Goal: Task Accomplishment & Management: Manage account settings

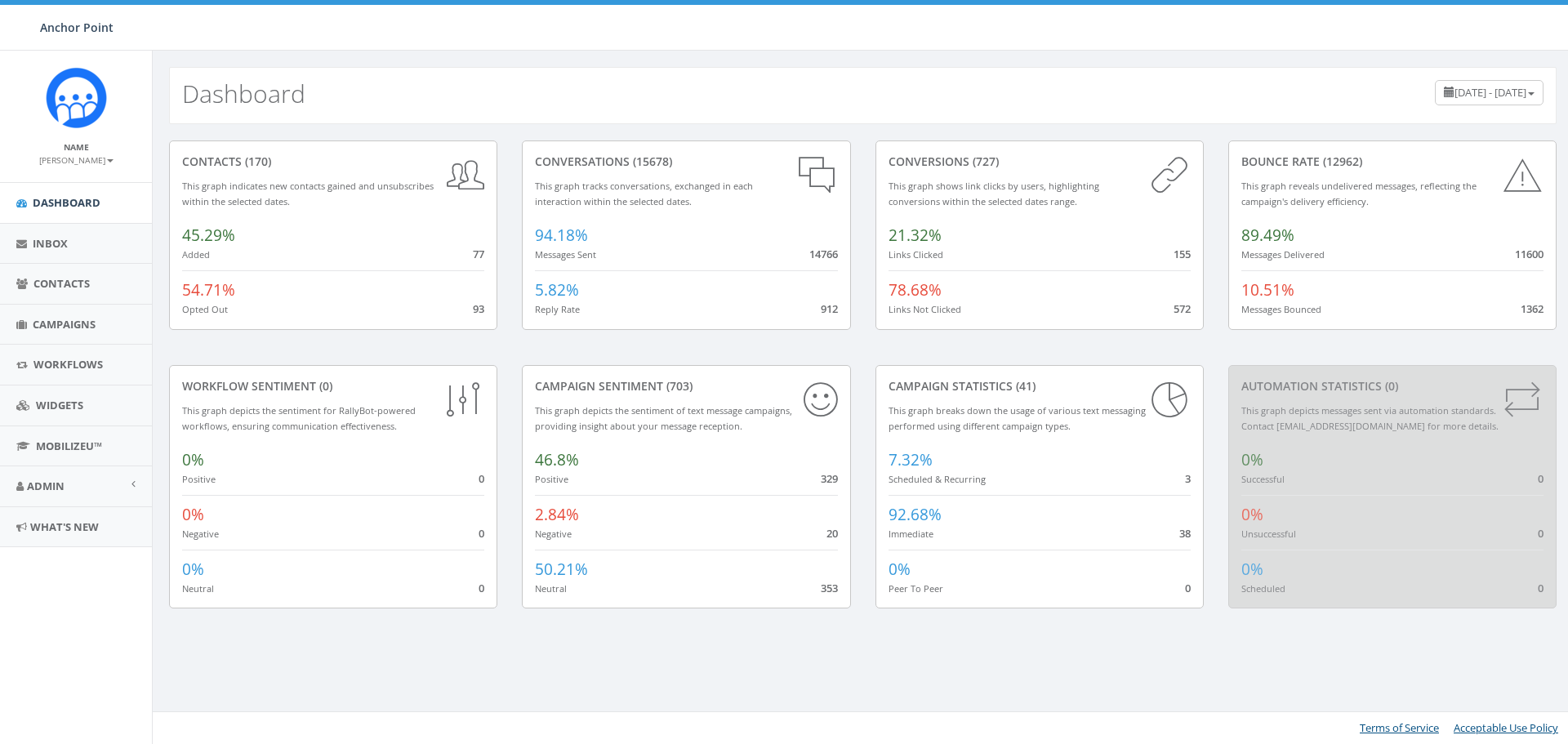
scroll to position [381, 0]
click at [62, 318] on span "Campaigns" at bounding box center [64, 325] width 62 height 15
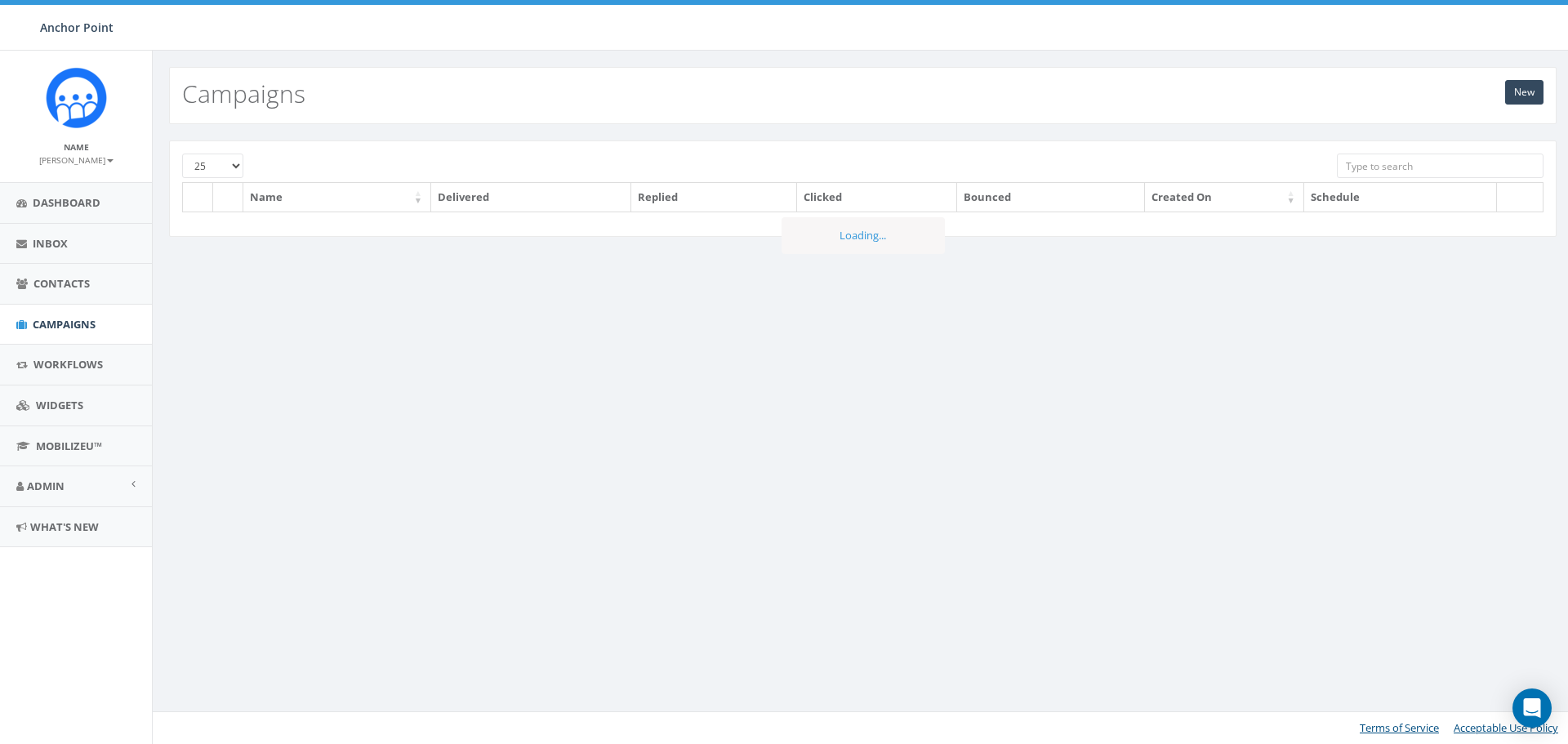
scroll to position [381, 0]
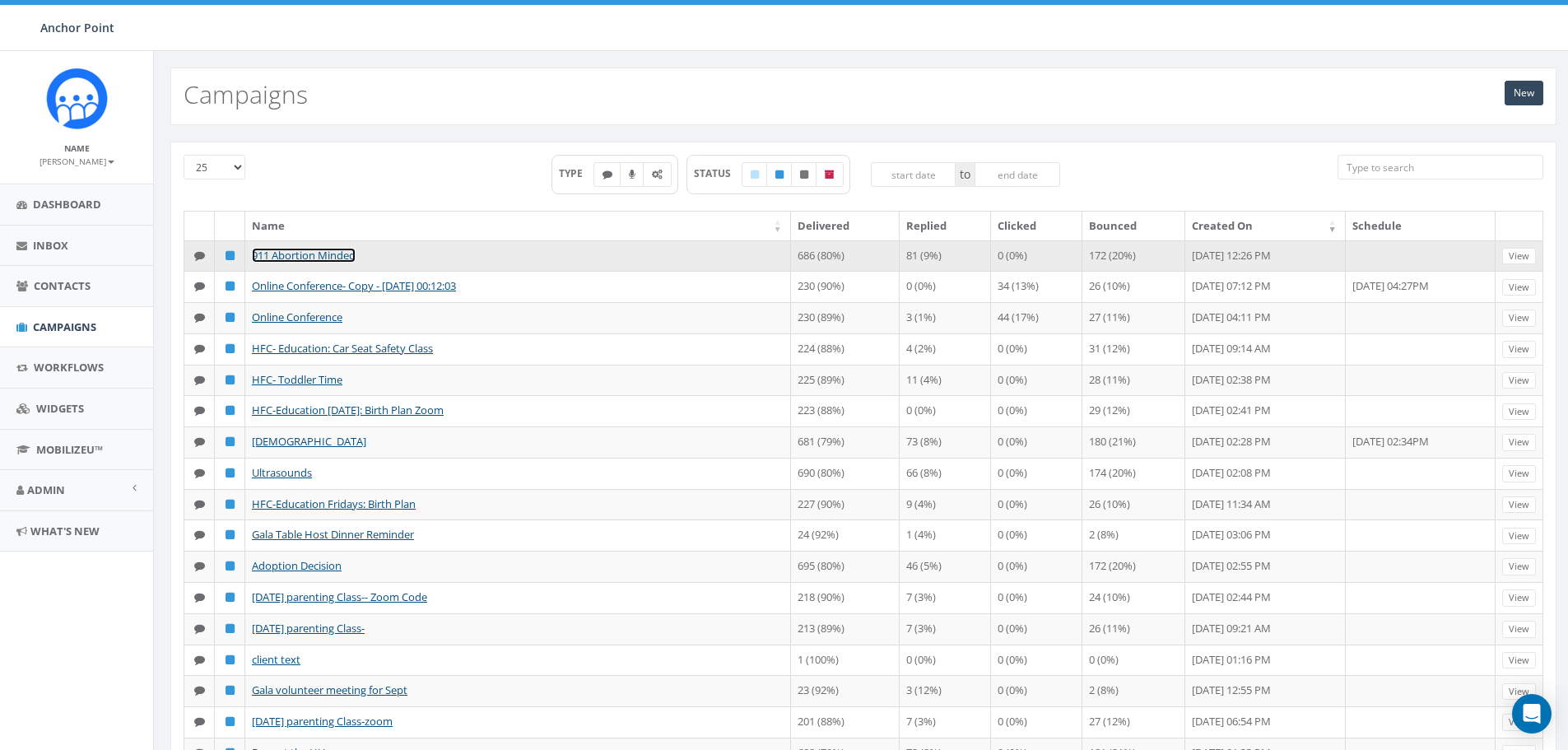
click at [340, 255] on link "911 Abortion Minded" at bounding box center [303, 256] width 104 height 15
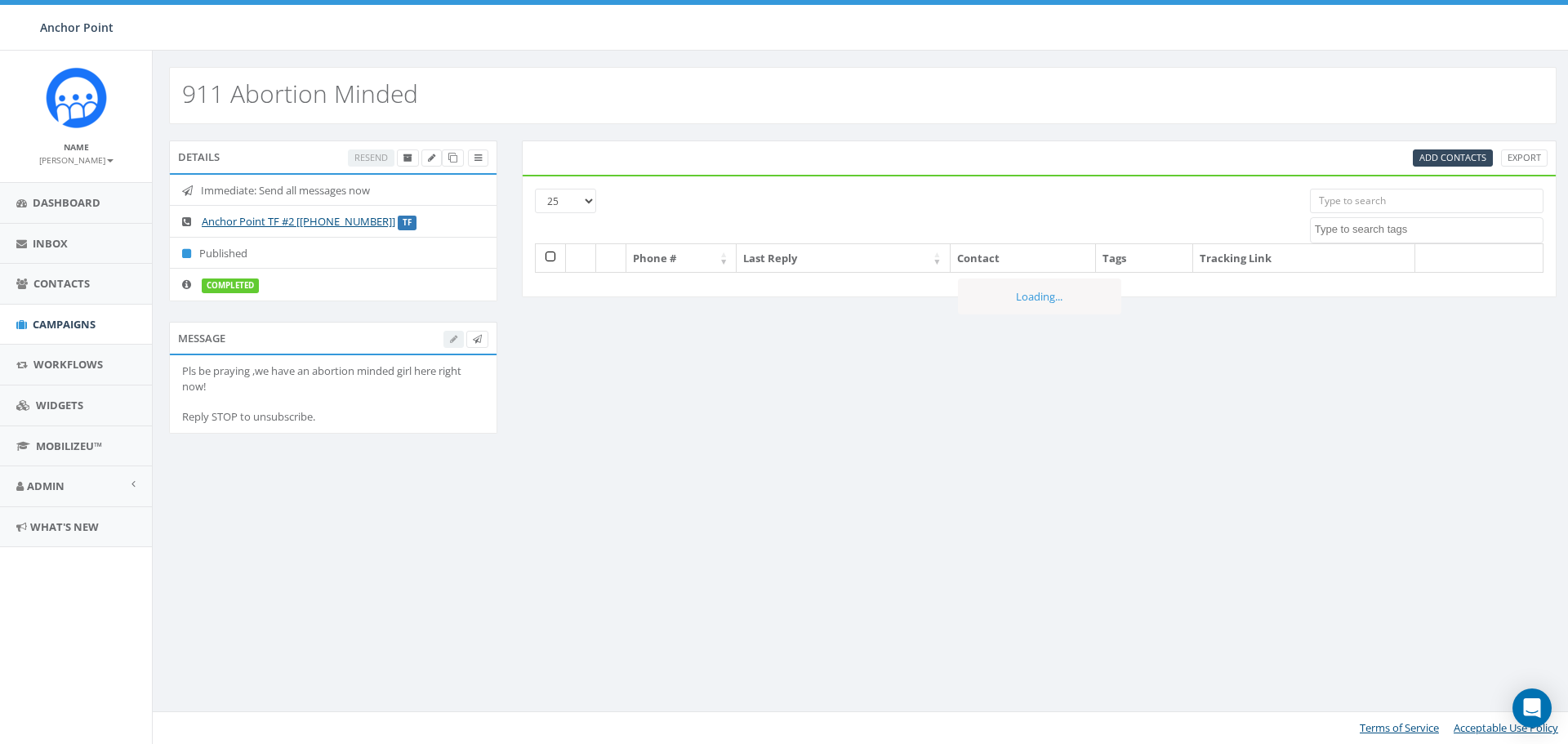
select select
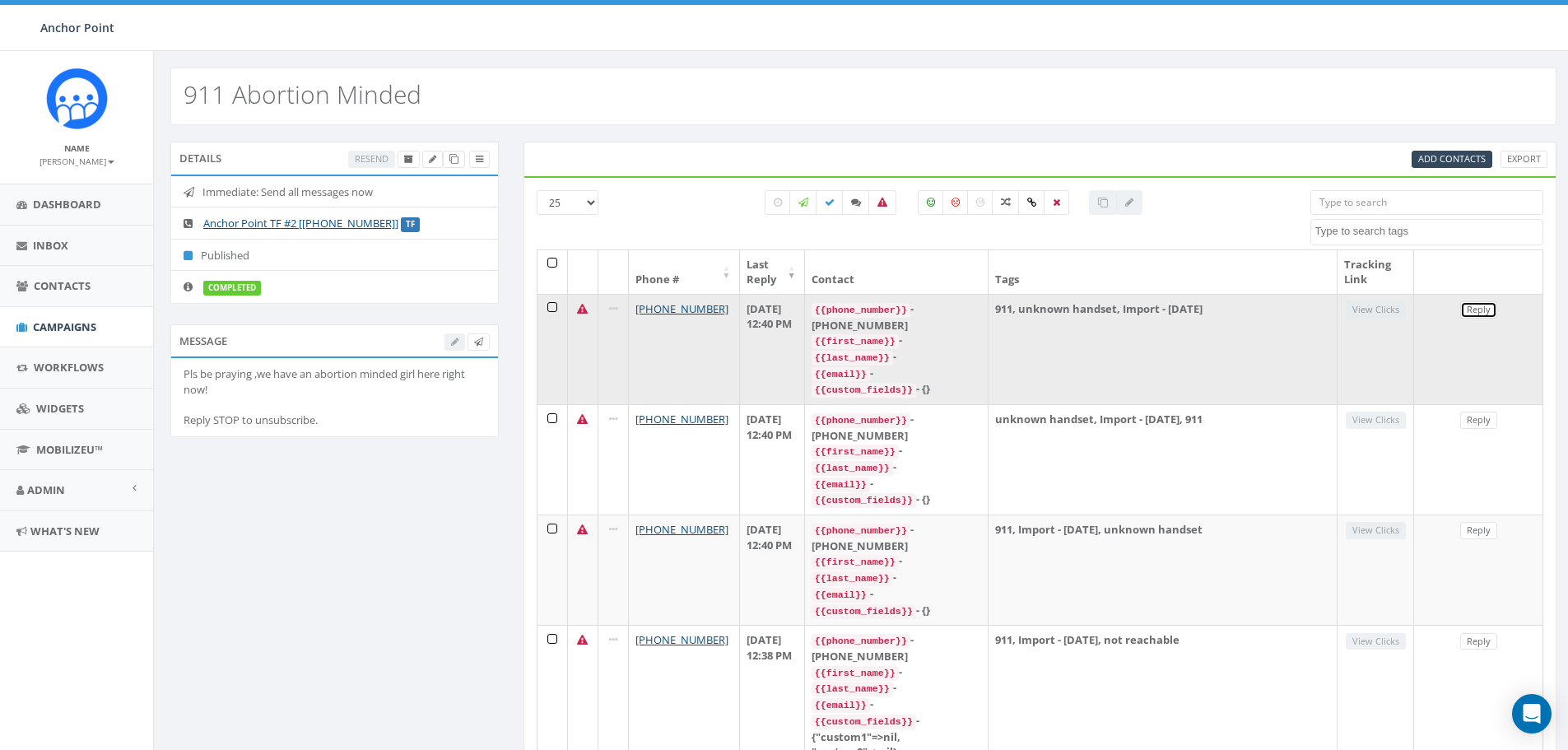
click at [1479, 310] on link "Reply" at bounding box center [1478, 310] width 37 height 17
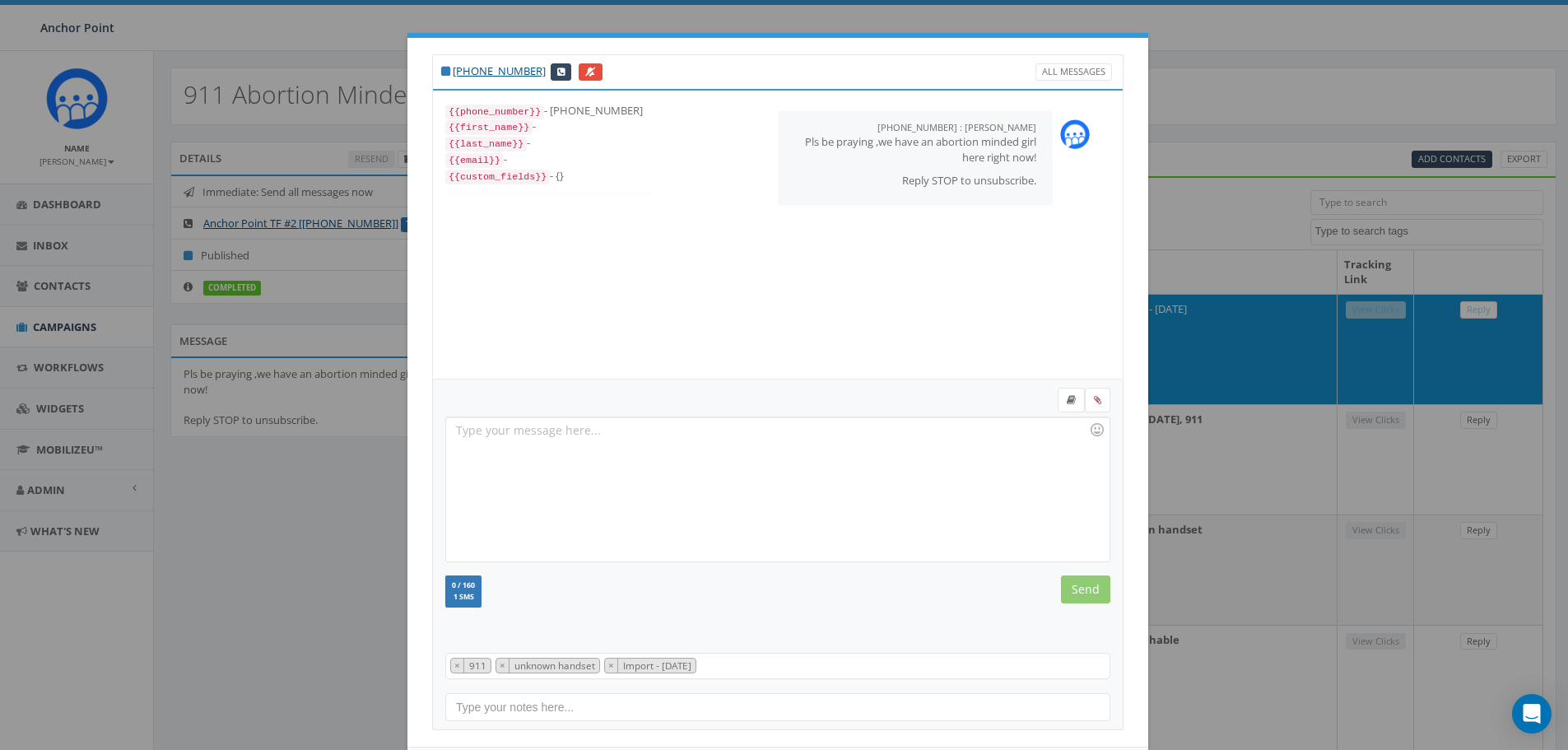
scroll to position [75, 0]
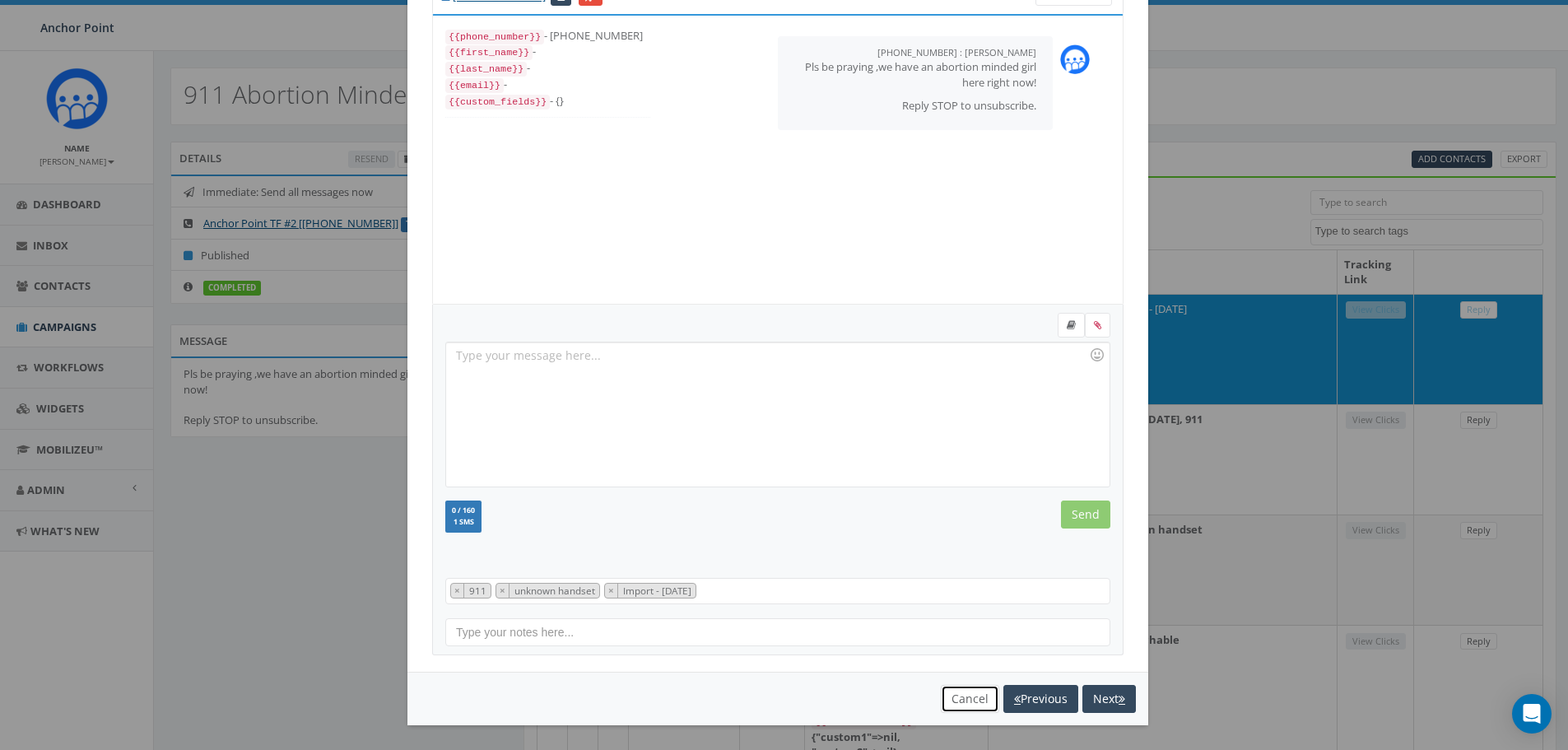
click at [950, 709] on button "Cancel" at bounding box center [969, 698] width 58 height 28
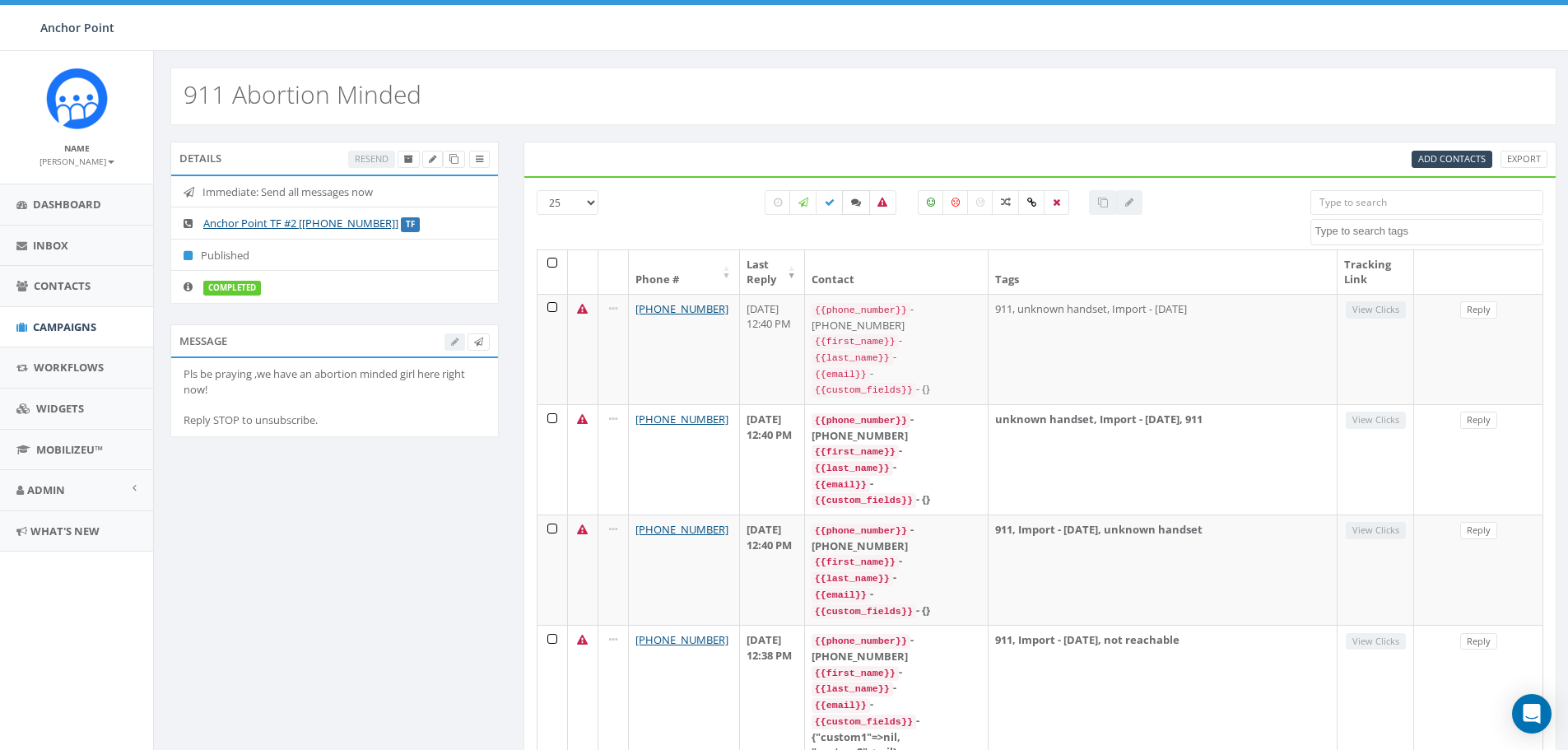
click at [856, 201] on icon at bounding box center [856, 202] width 10 height 10
checkbox input "true"
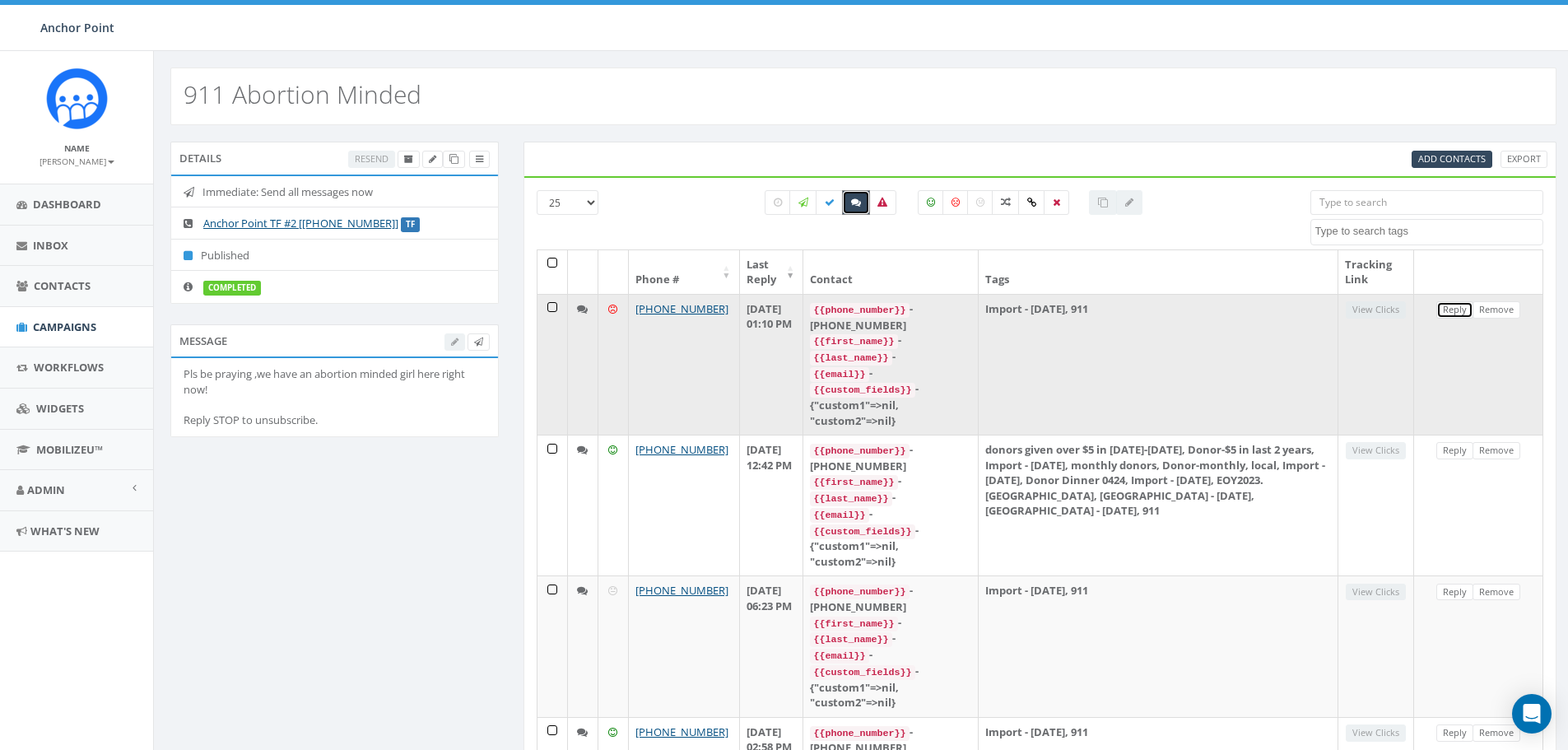
click at [1458, 307] on link "Reply" at bounding box center [1455, 310] width 37 height 17
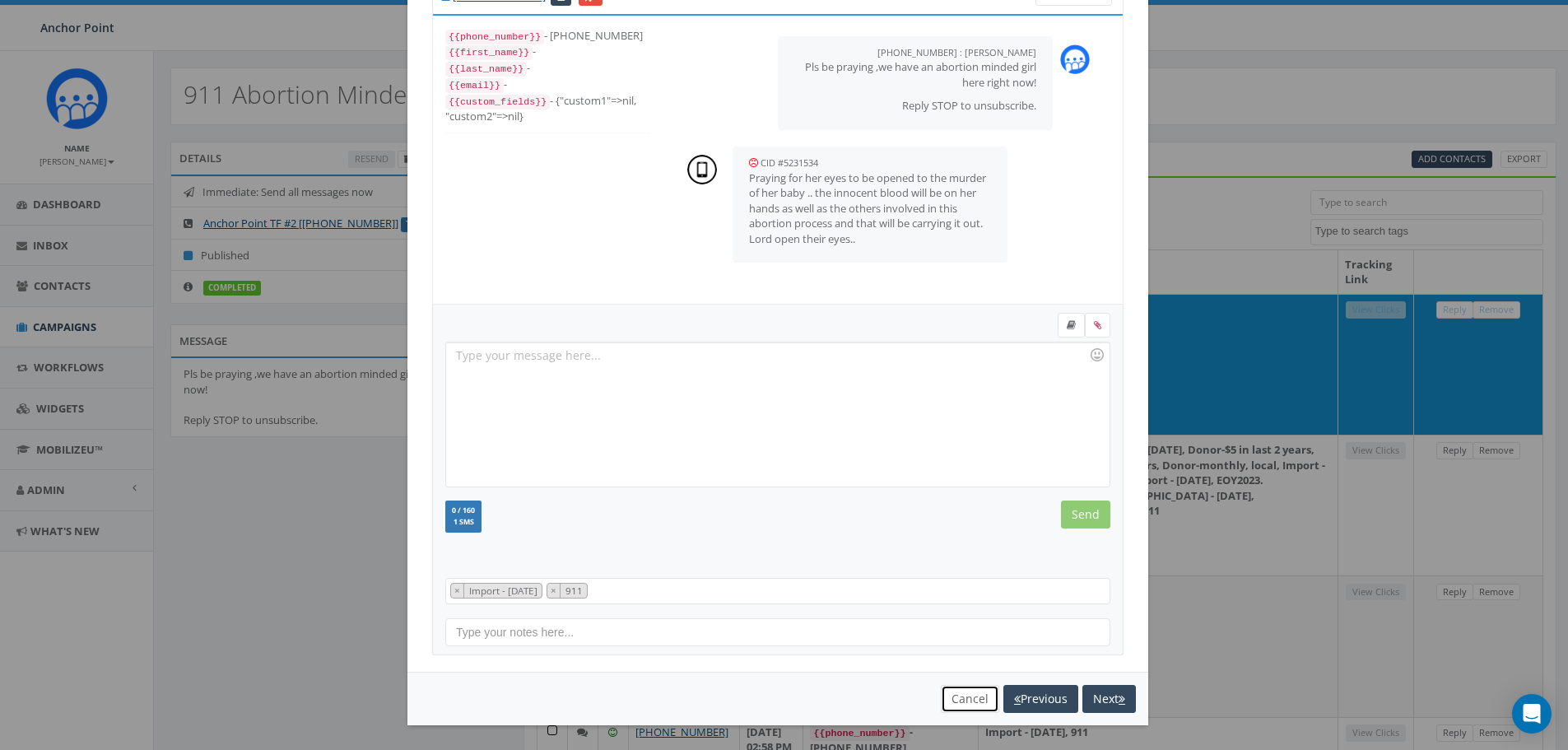
click at [969, 703] on button "Cancel" at bounding box center [969, 698] width 58 height 28
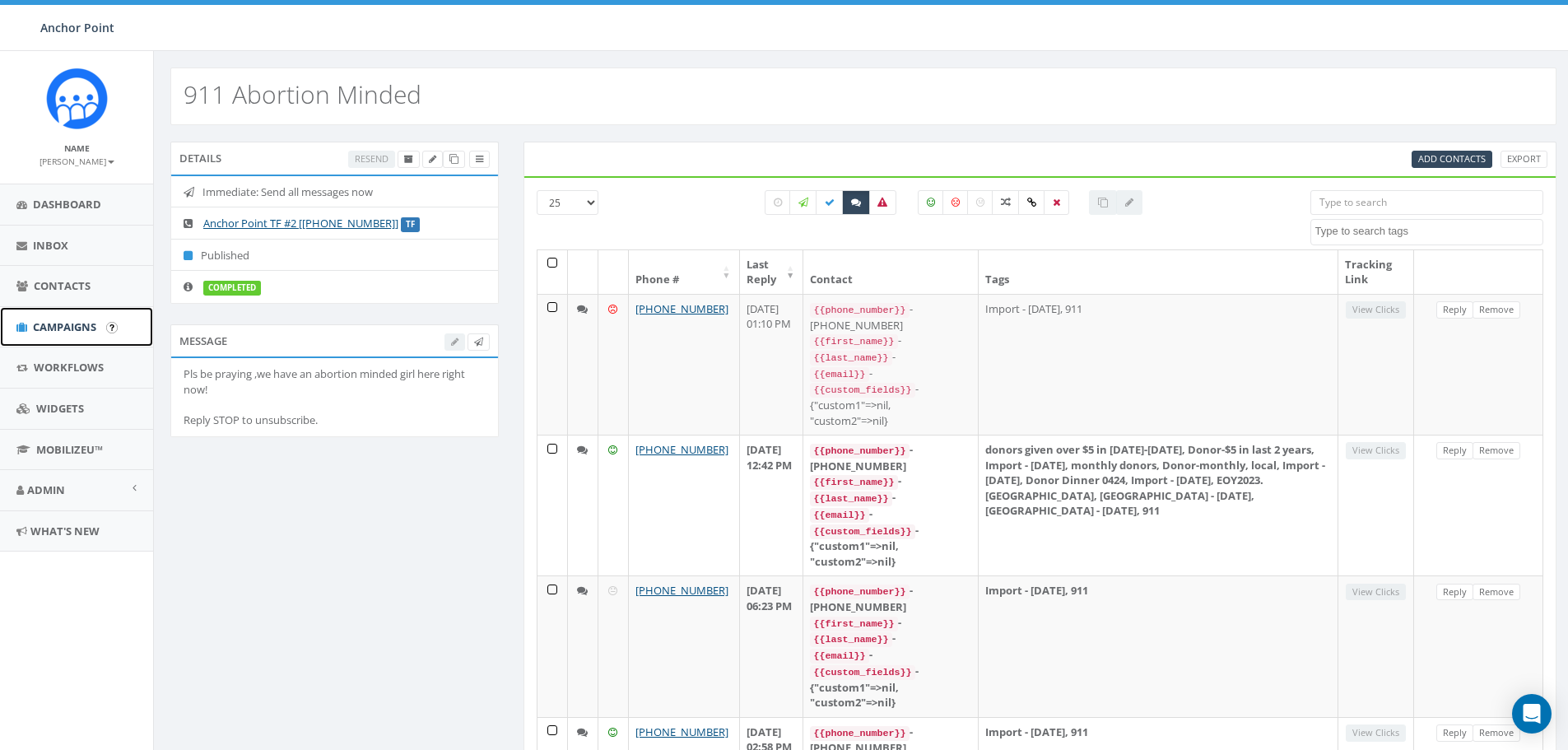
click at [64, 325] on span "Campaigns" at bounding box center [65, 327] width 63 height 15
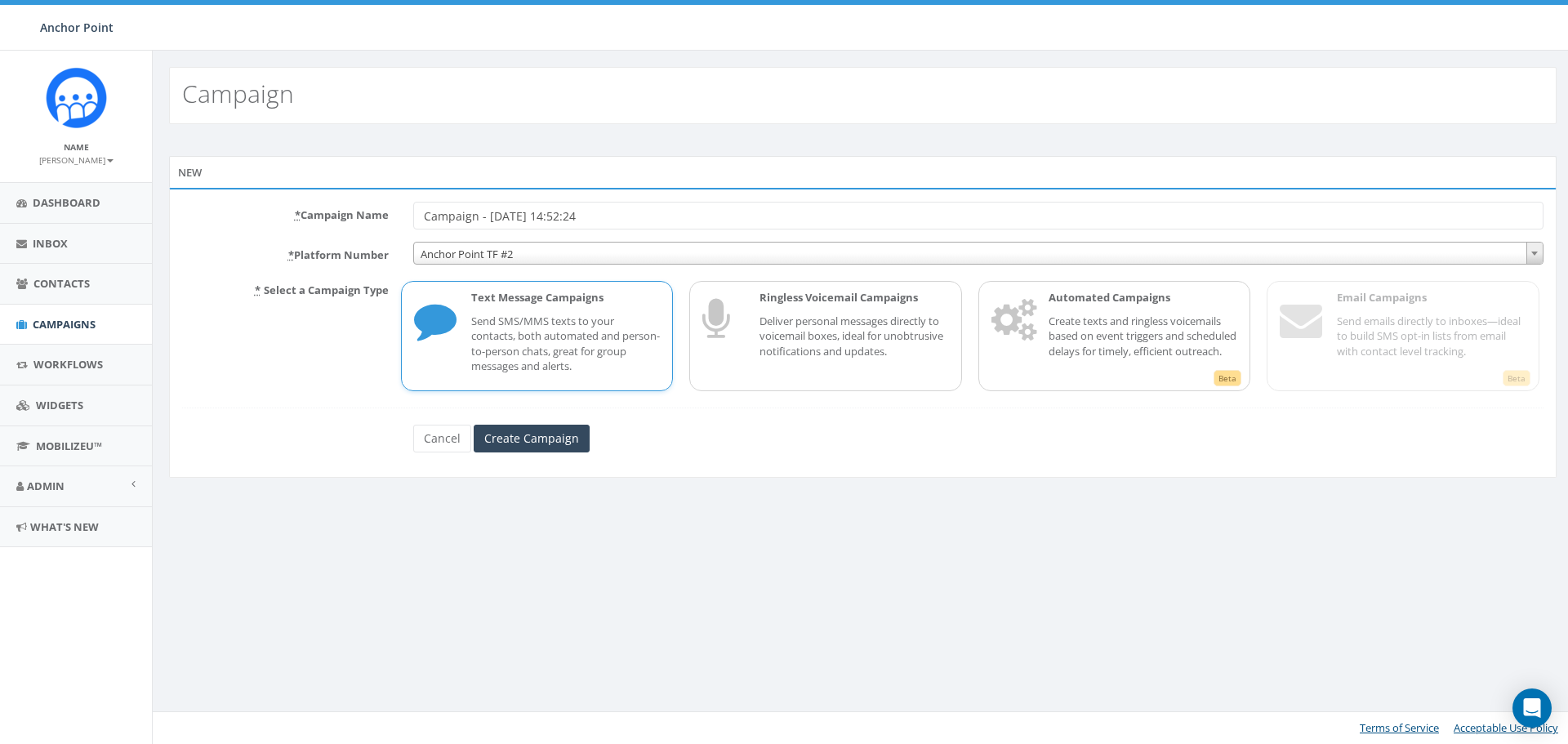
scroll to position [381, 0]
drag, startPoint x: 609, startPoint y: 214, endPoint x: 352, endPoint y: 192, distance: 257.9
click at [352, 192] on div "* Campaign Name Campaign - 10/06/2025, 14:52:24 * Platform Number Anchor Point …" at bounding box center [864, 332] width 1388 height 290
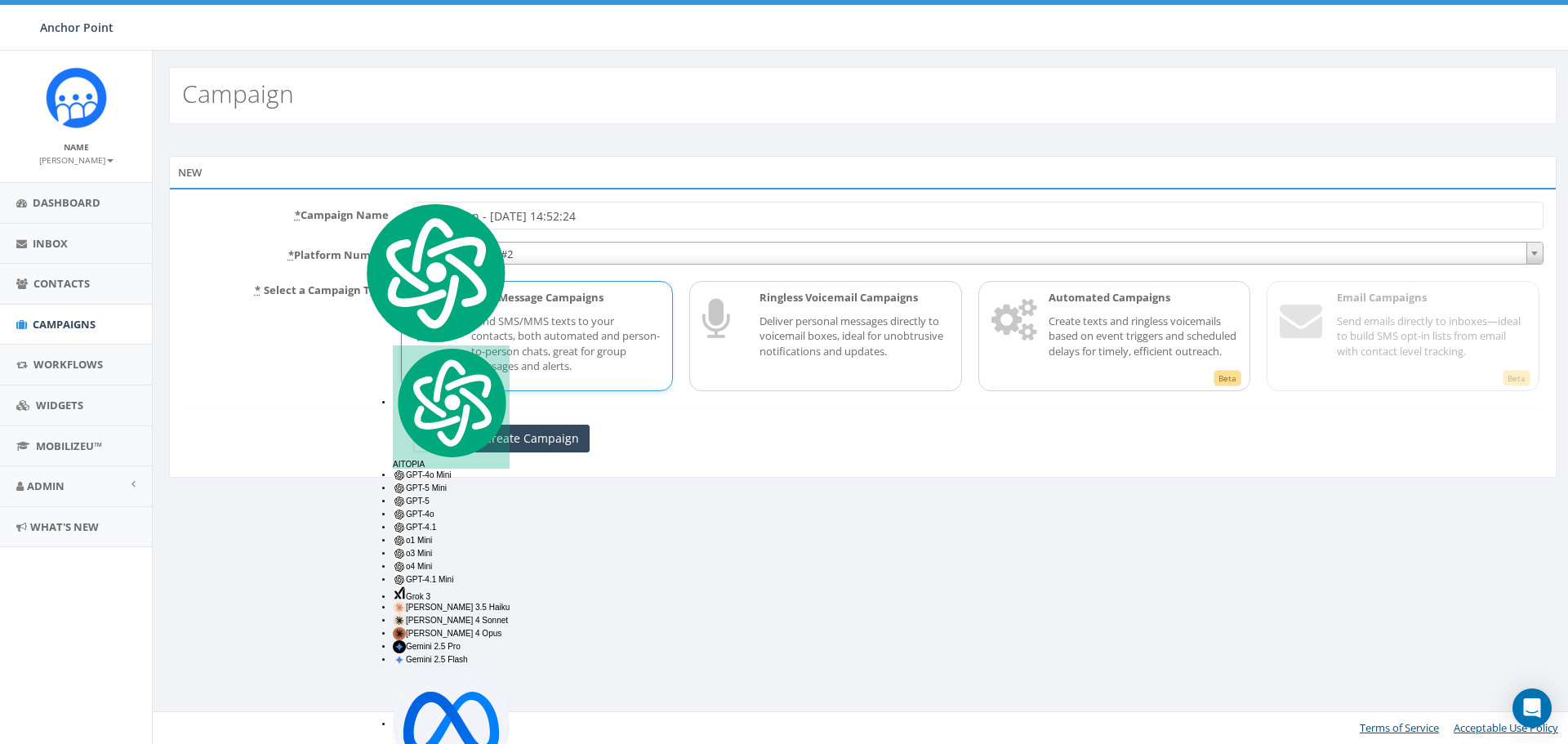
click at [776, 221] on input "Campaign - 10/06/2025, 14:52:24" at bounding box center [979, 215] width 1131 height 27
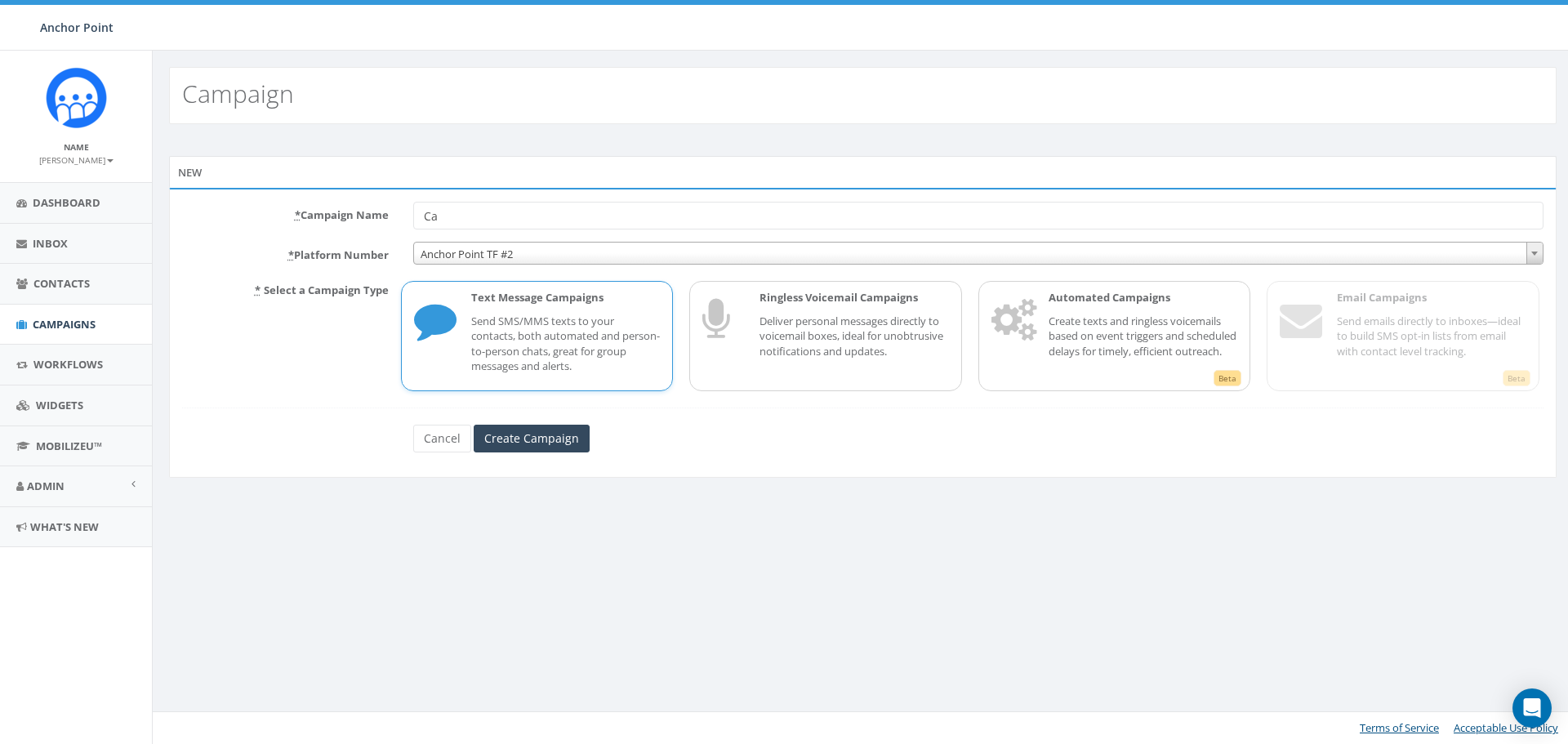
type input "C"
type input "Abortion Minded girl- UPDATE"
click at [547, 443] on input "Create Campaign" at bounding box center [531, 438] width 116 height 27
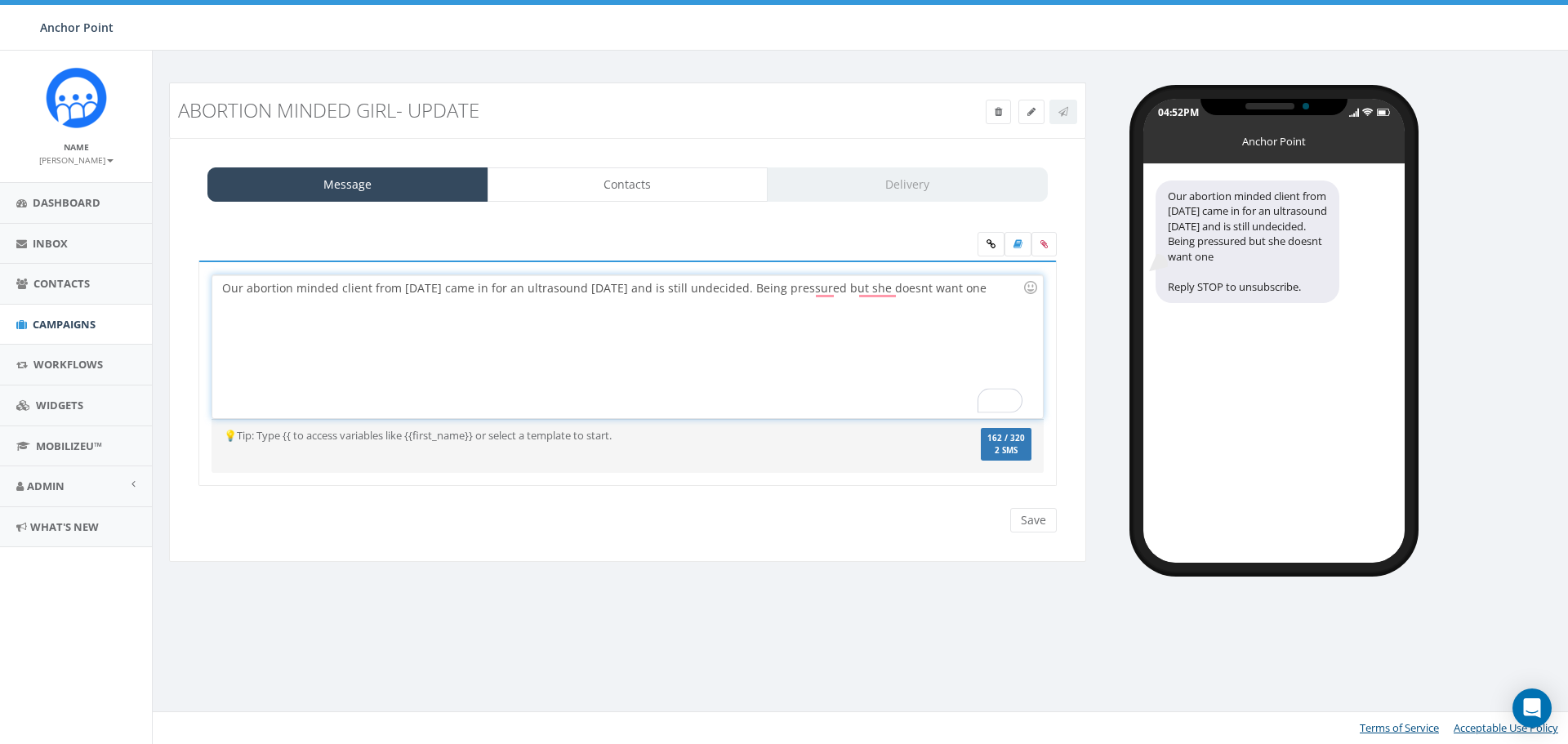
click at [333, 283] on div "Our abortion minded client from Friday came in for an ultrasound today and is s…" at bounding box center [627, 346] width 830 height 143
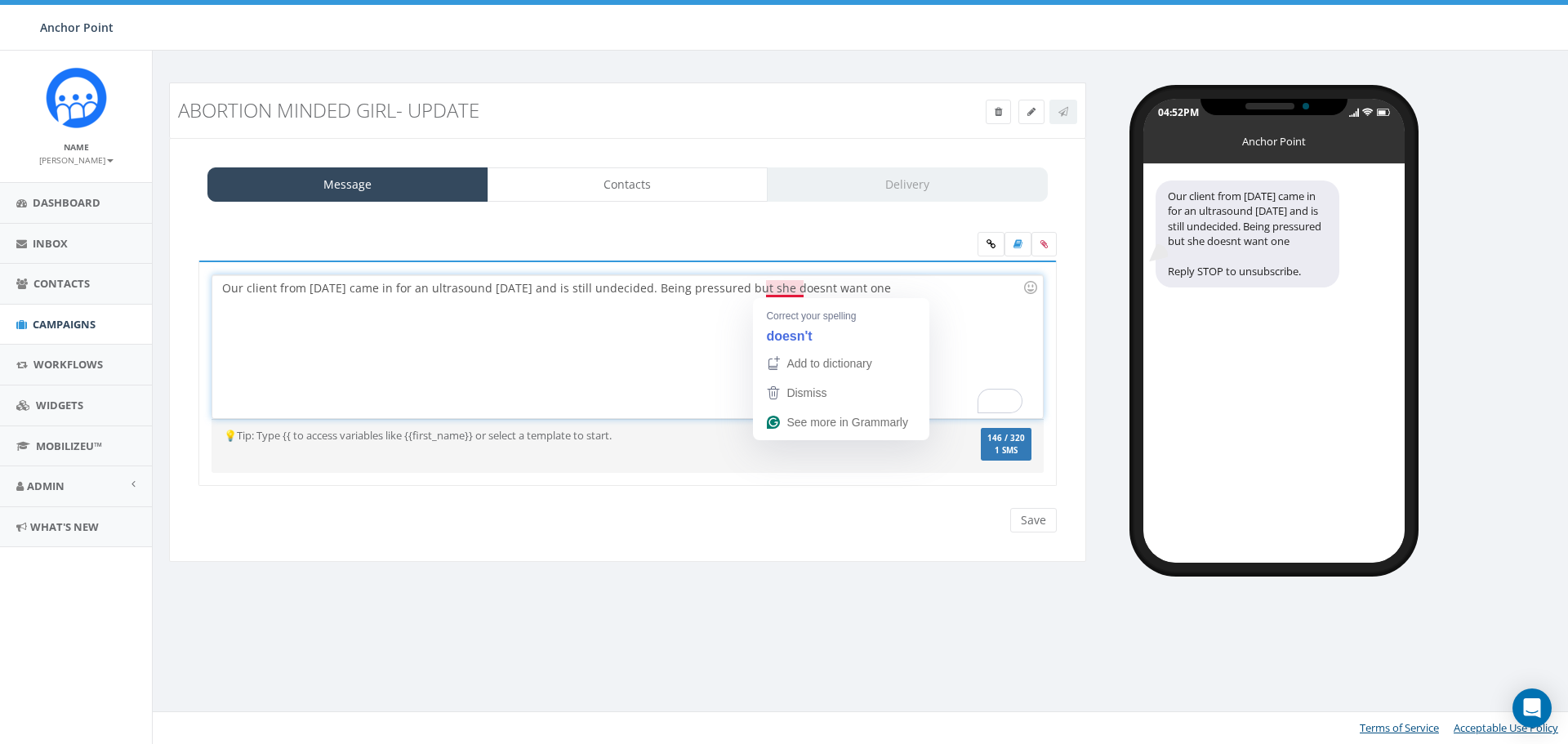
click at [793, 292] on div "Our client from Friday came in for an ultrasound today and is still undecided. …" at bounding box center [627, 346] width 830 height 143
click at [857, 284] on div "Our client from Friday came in for an ultrasound today and is still undecided. …" at bounding box center [627, 346] width 830 height 143
click at [885, 289] on div "Our client from Friday came in for an ultrasound today and is still undecided. …" at bounding box center [627, 346] width 830 height 143
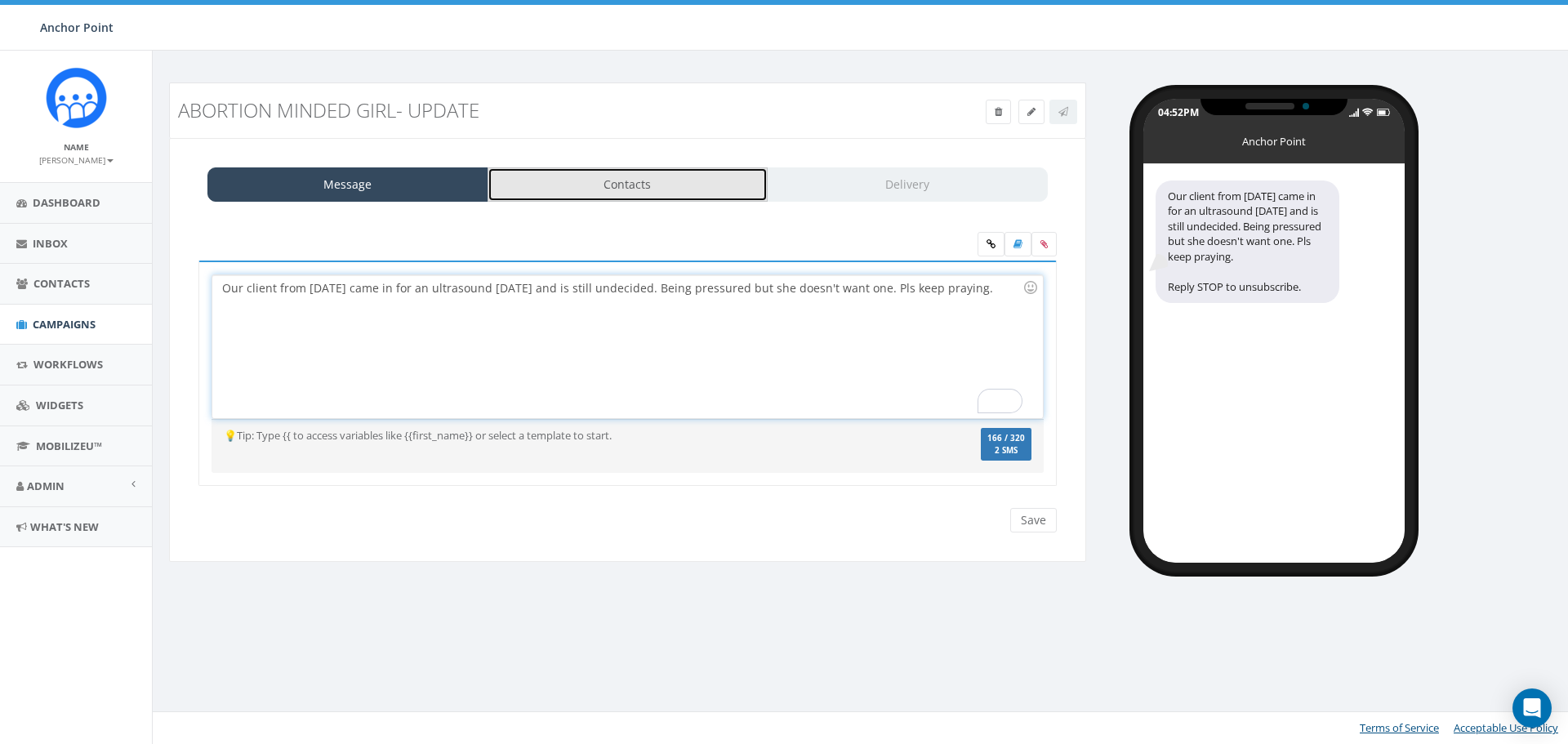
click at [655, 188] on link "Contacts" at bounding box center [628, 185] width 281 height 34
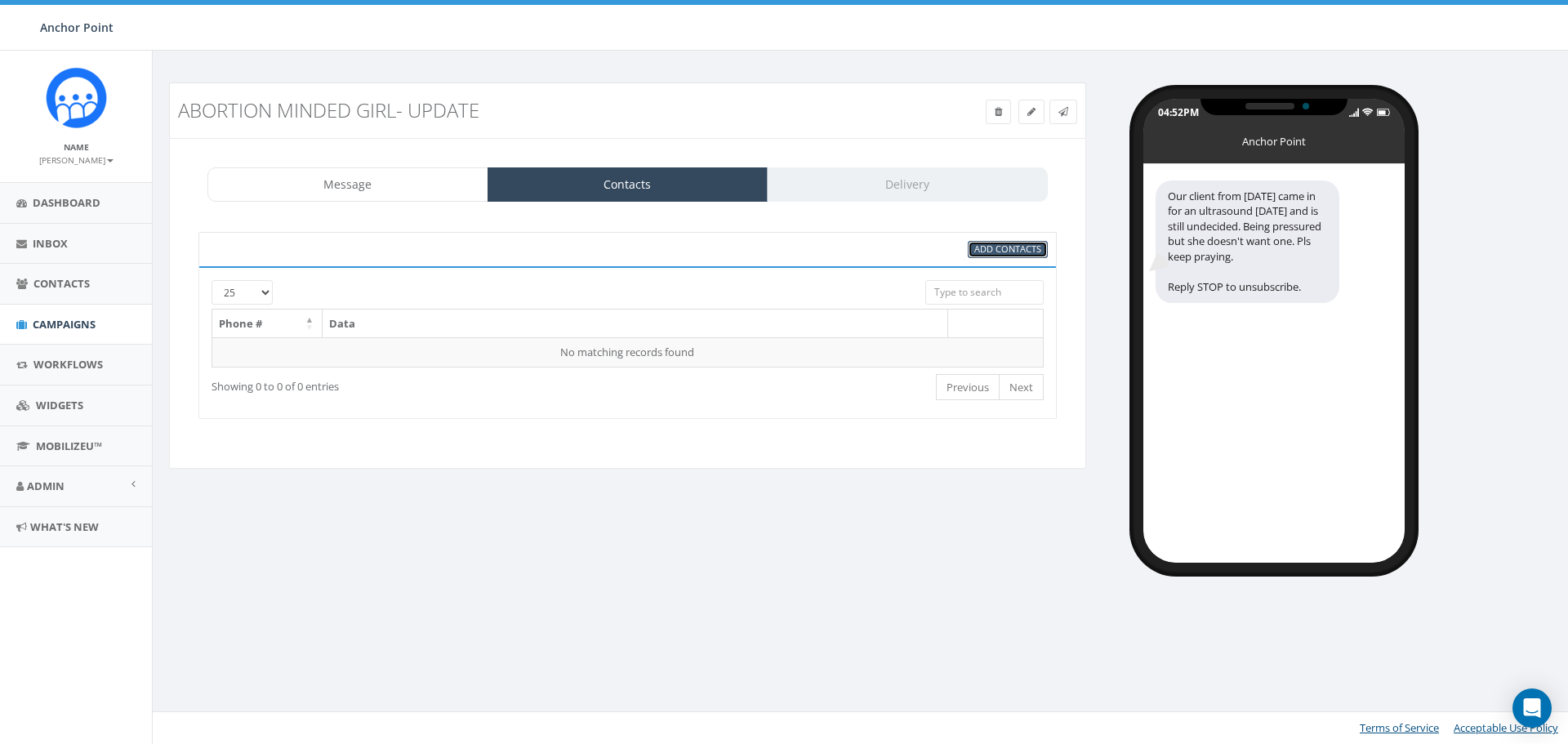
click at [1003, 244] on span "Add Contacts" at bounding box center [1007, 248] width 67 height 12
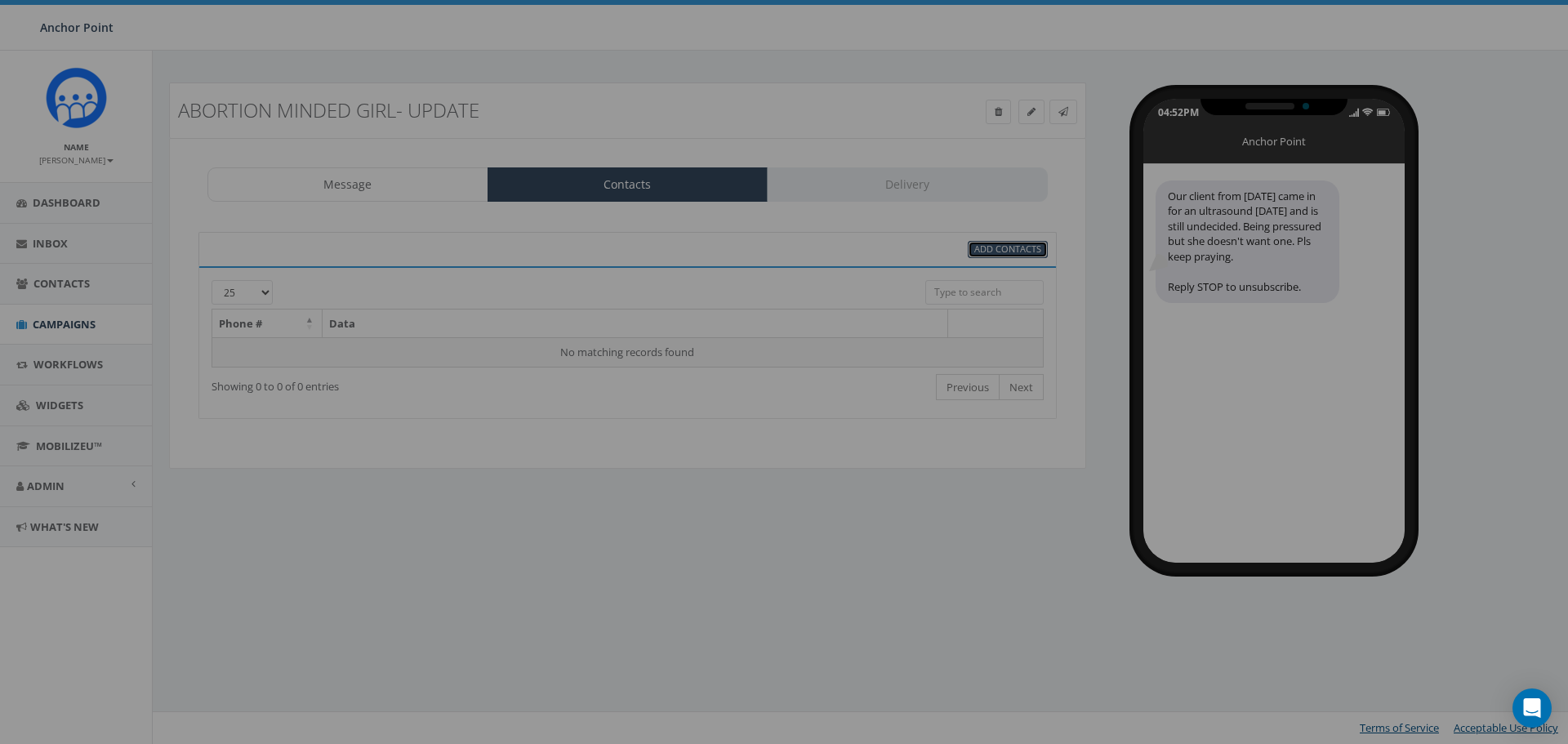
select select
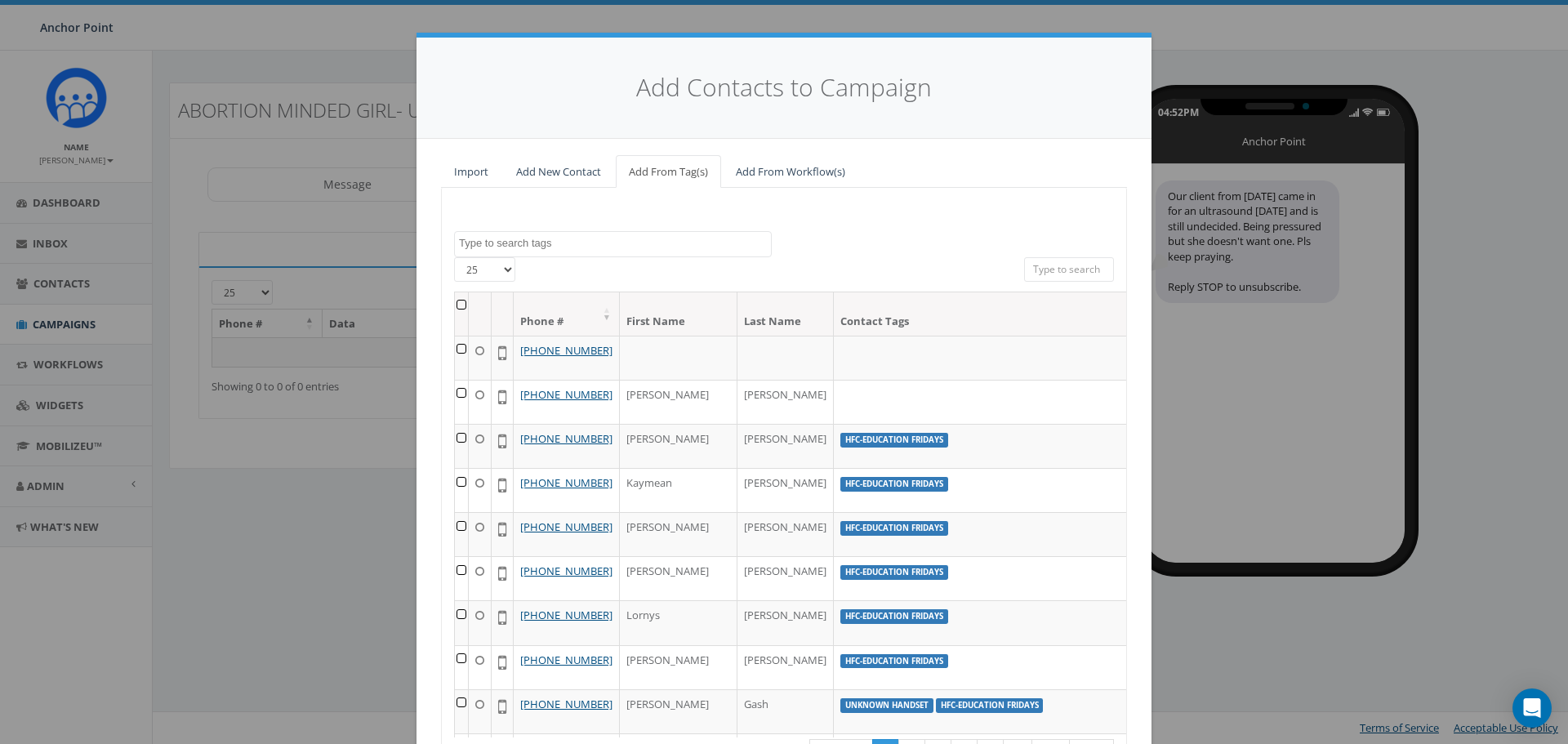
click at [516, 244] on textarea "Search" at bounding box center [615, 243] width 312 height 15
type textarea "911"
select select "911"
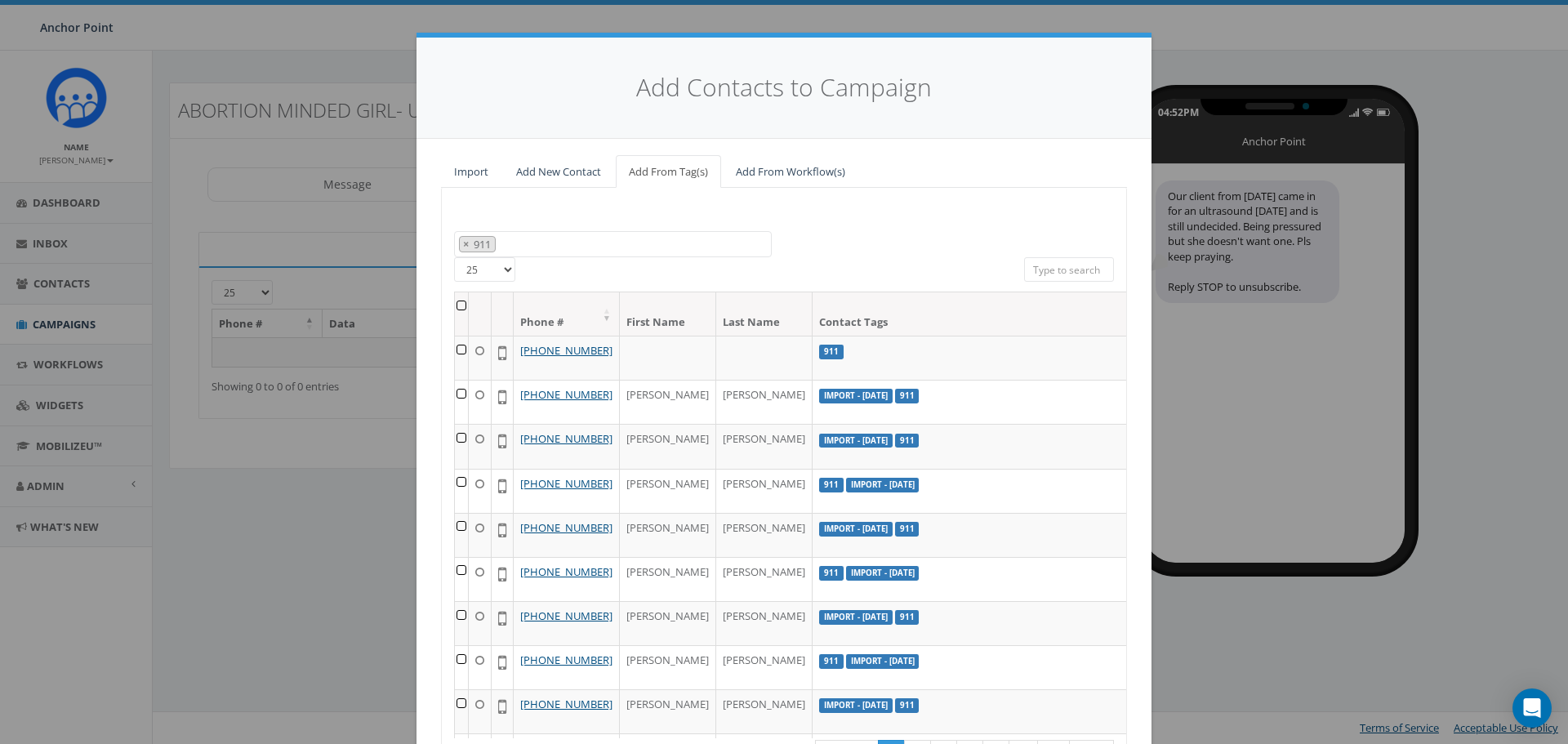
click at [455, 301] on th at bounding box center [462, 314] width 14 height 44
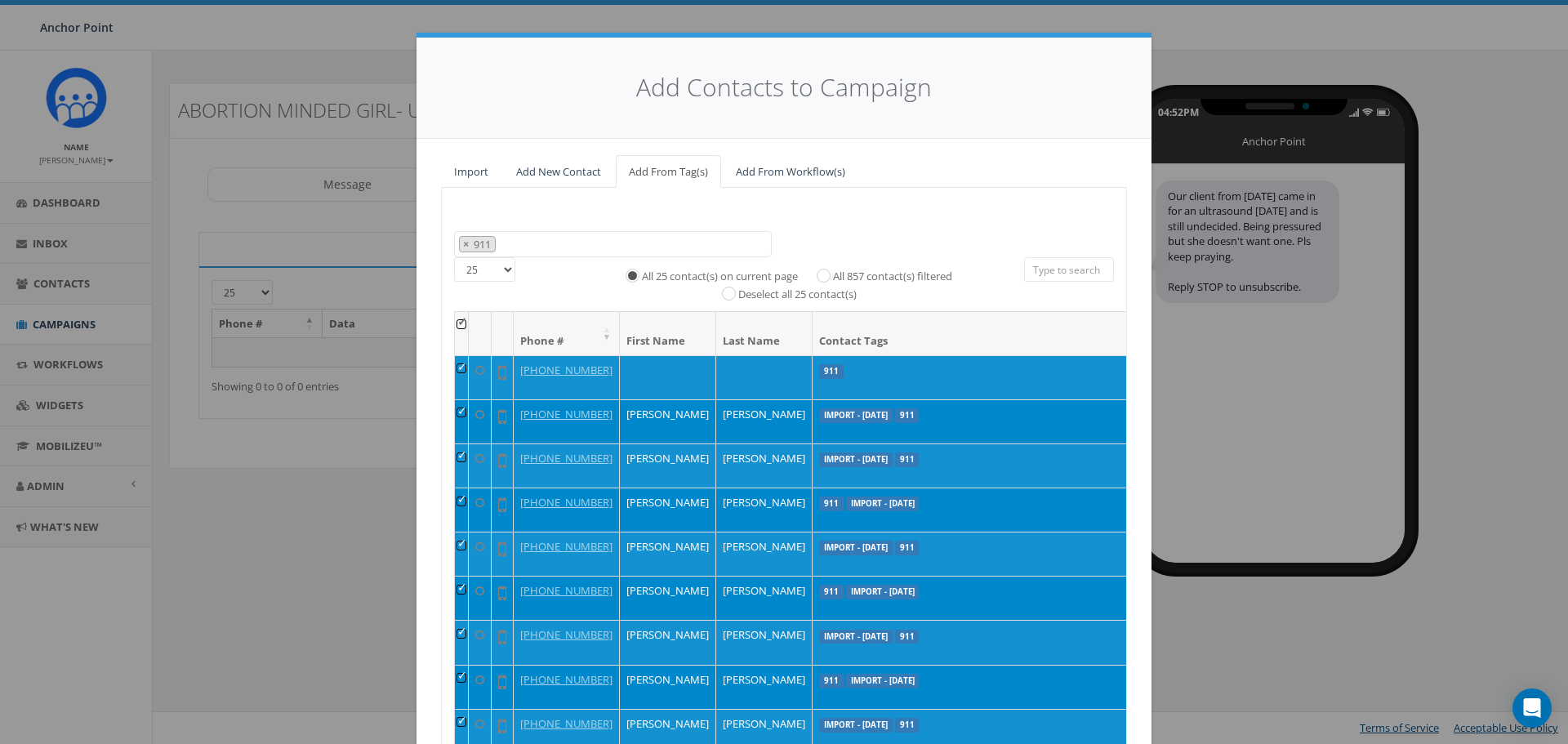
click at [833, 271] on label "All 857 contact(s) filtered" at bounding box center [893, 276] width 119 height 16
click at [823, 271] on input "All 857 contact(s) filtered" at bounding box center [828, 274] width 10 height 10
radio input "true"
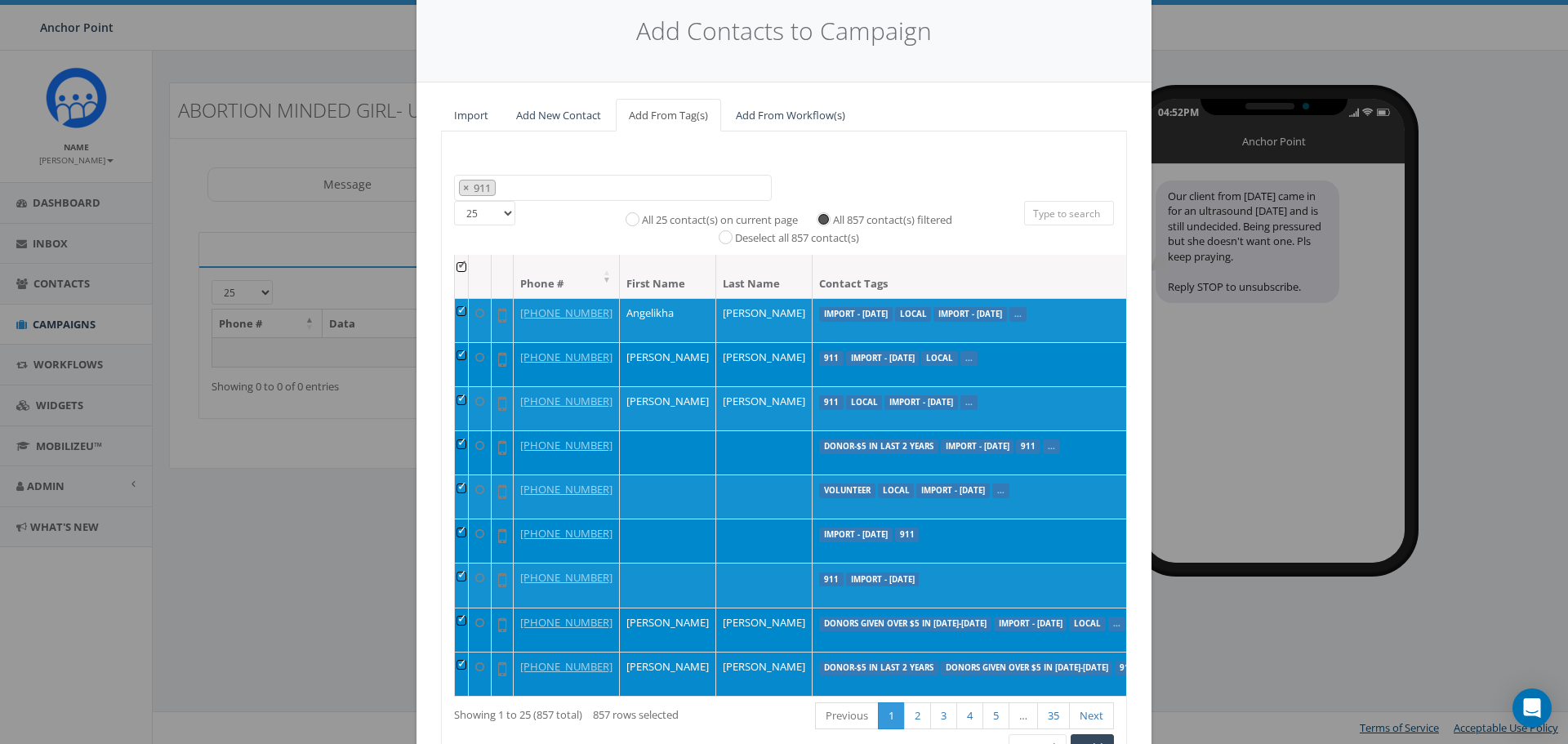
scroll to position [149, 0]
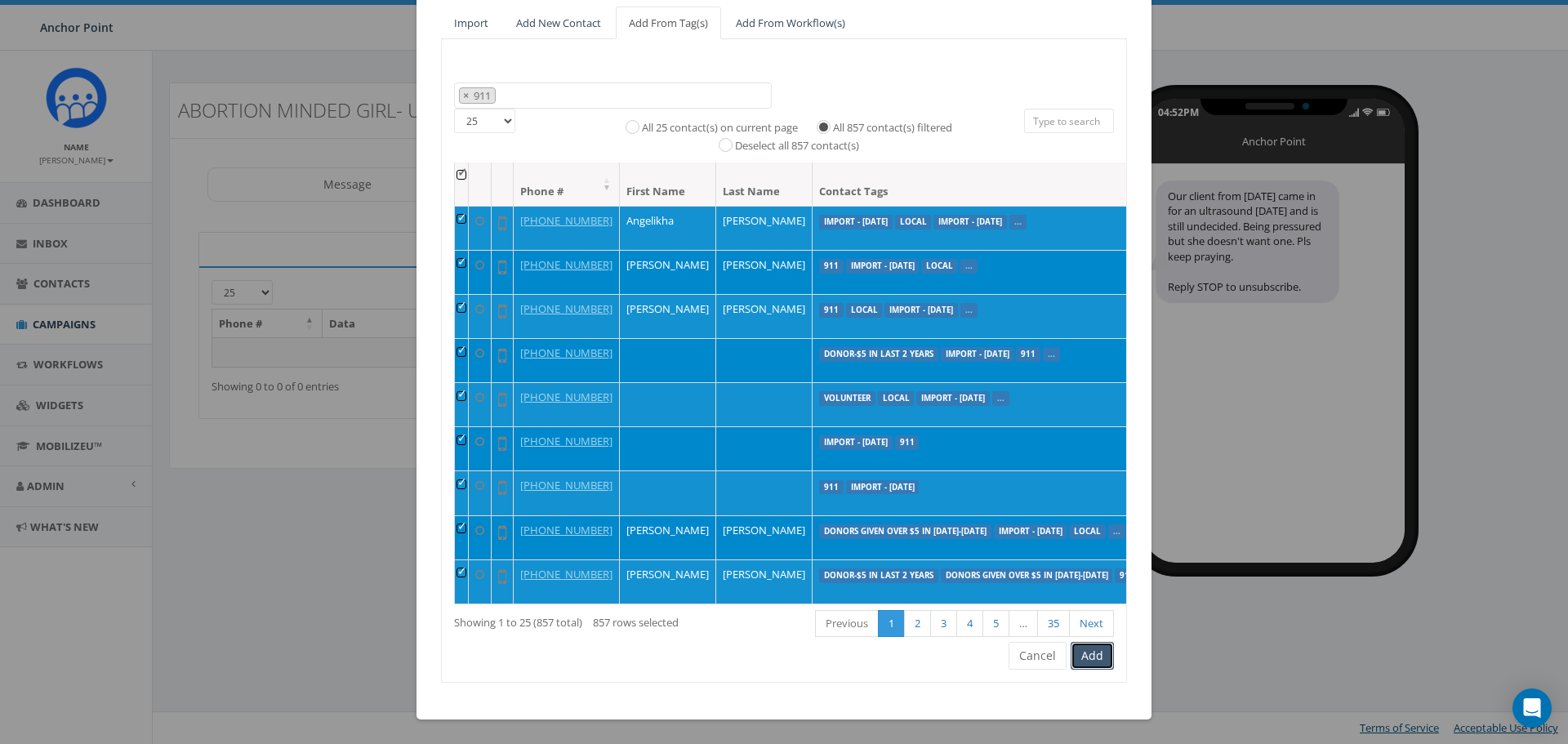
click at [1093, 651] on button "Add" at bounding box center [1093, 655] width 44 height 27
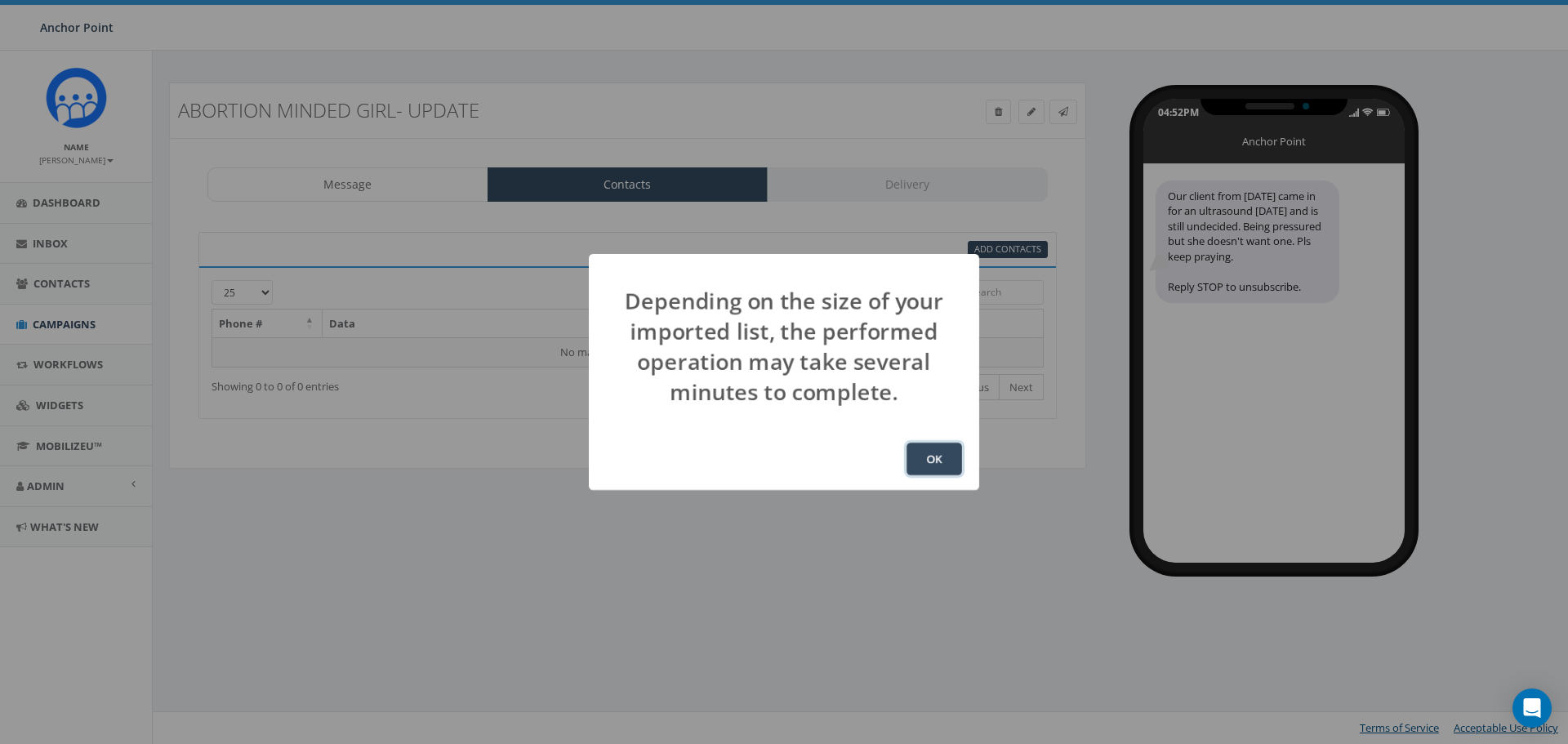
click at [933, 459] on button "OK" at bounding box center [935, 459] width 56 height 33
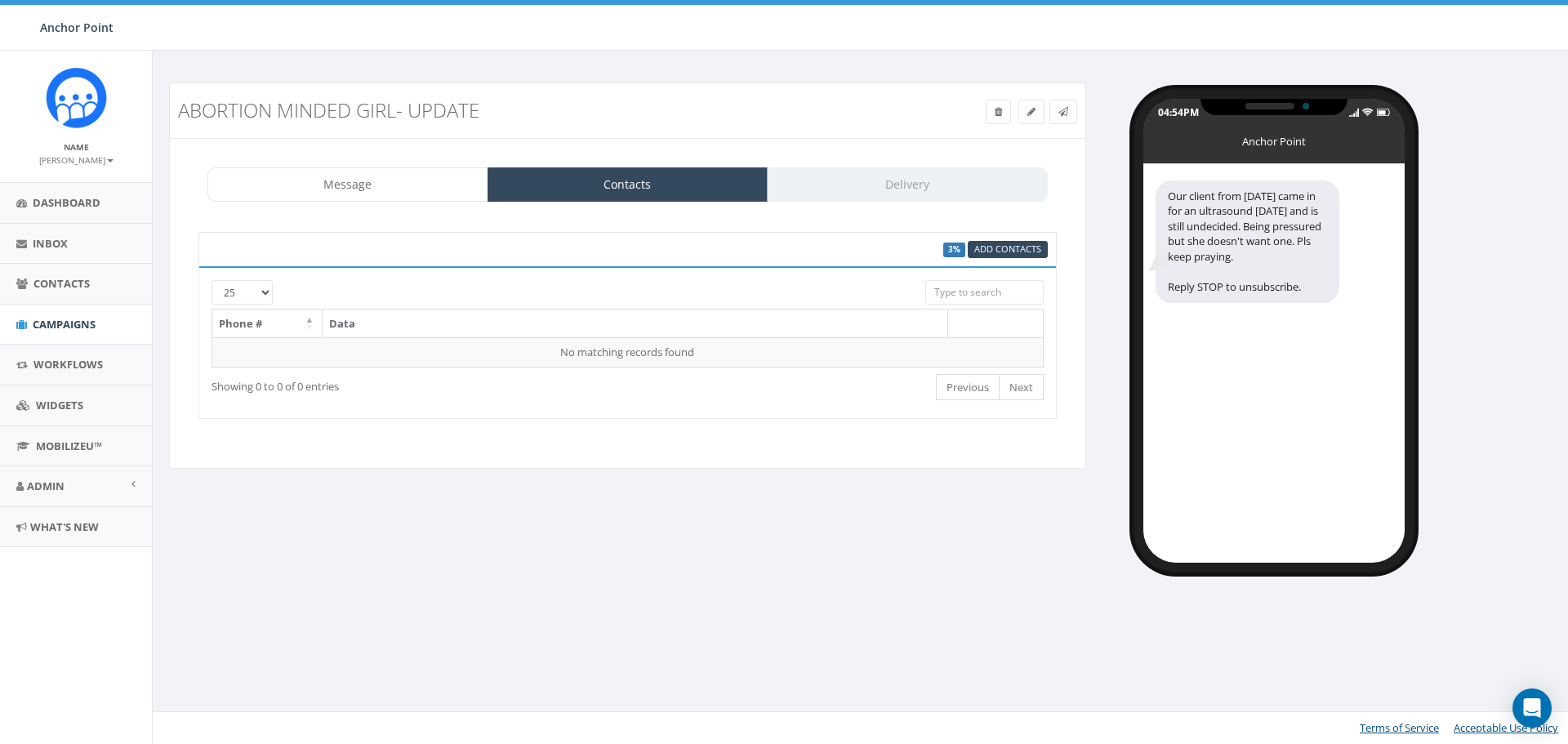
scroll to position [381, 0]
click at [642, 470] on div "Abortion Minded girl- UPDATE Test Message Status: Message Contacts Delivery Our…" at bounding box center [628, 286] width 942 height 407
click at [912, 184] on div "Message Contacts Delivery" at bounding box center [628, 185] width 841 height 34
click at [56, 319] on span "Campaigns" at bounding box center [64, 325] width 62 height 15
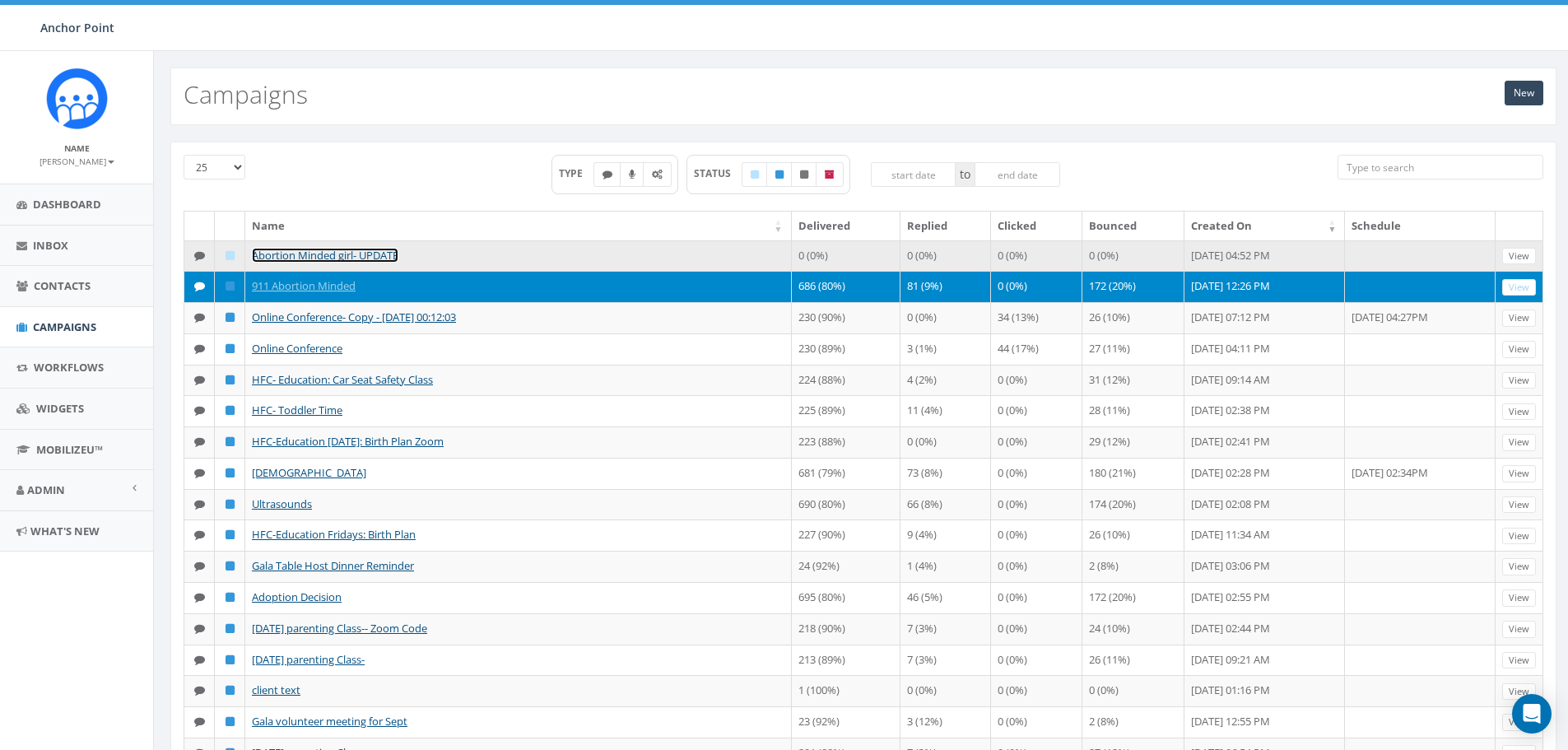
click at [306, 249] on link "Abortion Minded girl- UPDATE" at bounding box center [325, 256] width 147 height 15
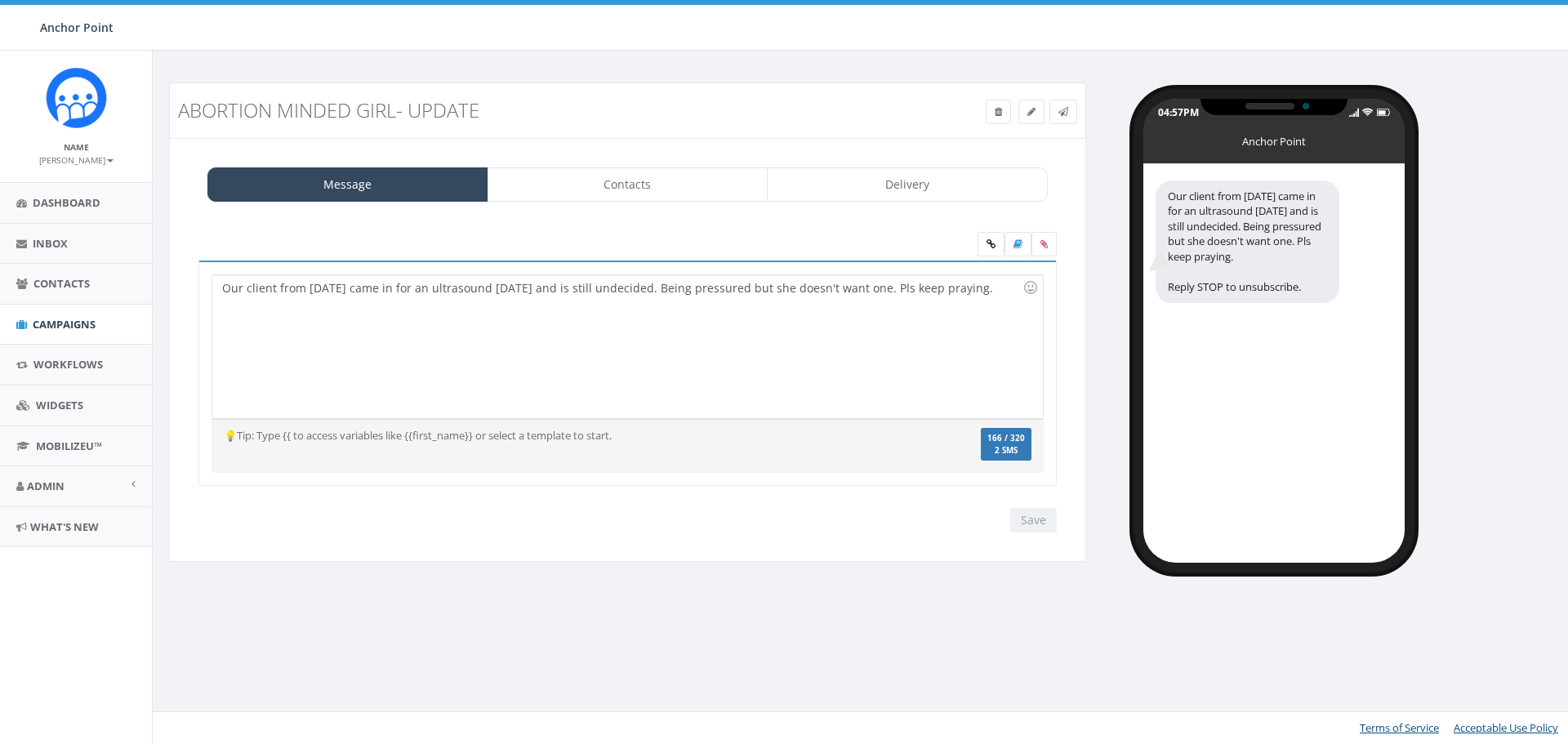
select select "694"
click at [900, 182] on link "Delivery" at bounding box center [907, 185] width 281 height 34
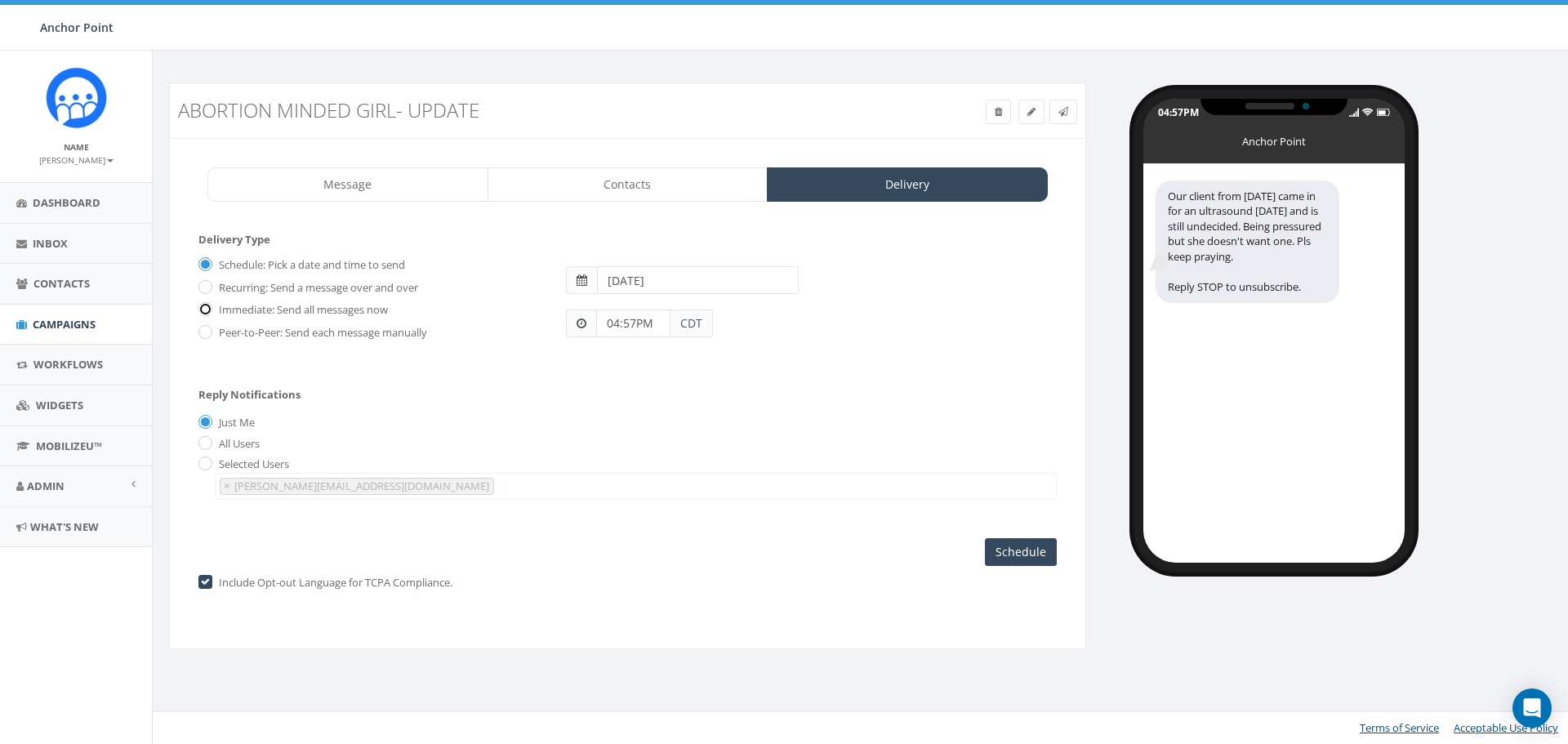
click at [205, 312] on input "Immediate: Send all messages now" at bounding box center [204, 310] width 10 height 10
radio input "true"
click at [205, 440] on input "All Users" at bounding box center [204, 443] width 10 height 10
radio input "true"
click at [208, 419] on input "Just Me" at bounding box center [204, 423] width 10 height 10
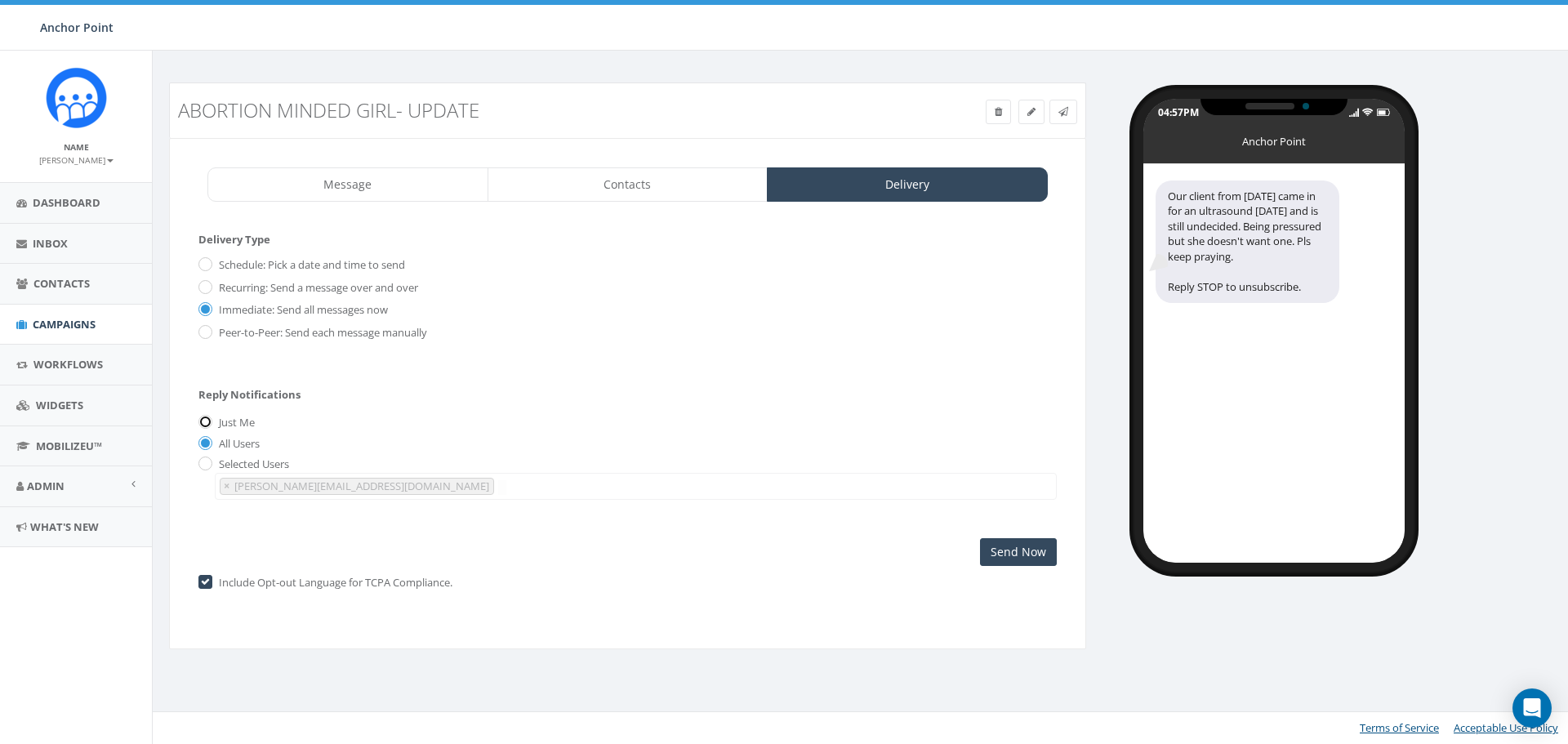
radio input "true"
click at [590, 187] on link "Contacts" at bounding box center [628, 185] width 281 height 34
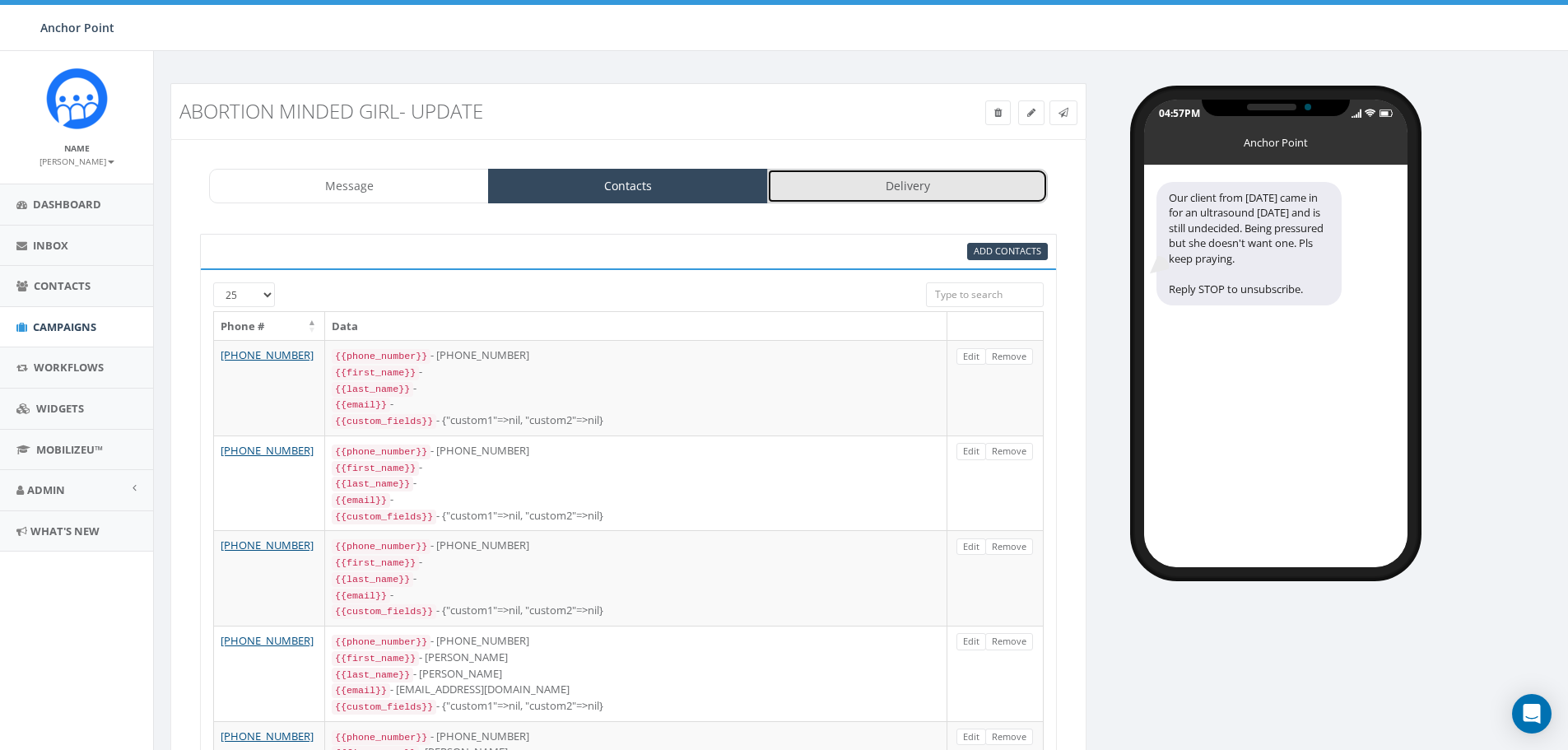
click at [882, 188] on link "Delivery" at bounding box center [906, 186] width 279 height 34
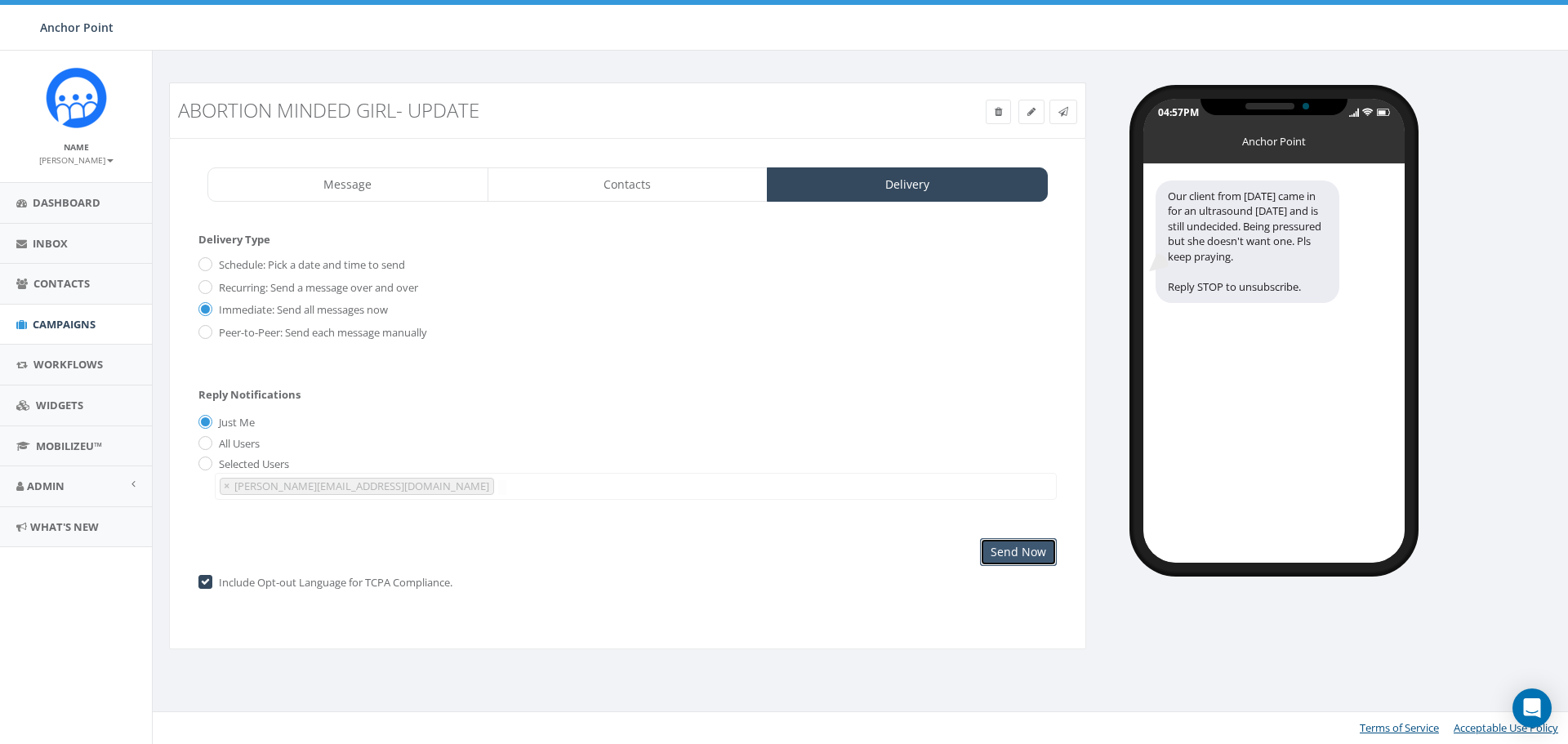
click at [1017, 547] on input "Send Now" at bounding box center [1018, 552] width 77 height 27
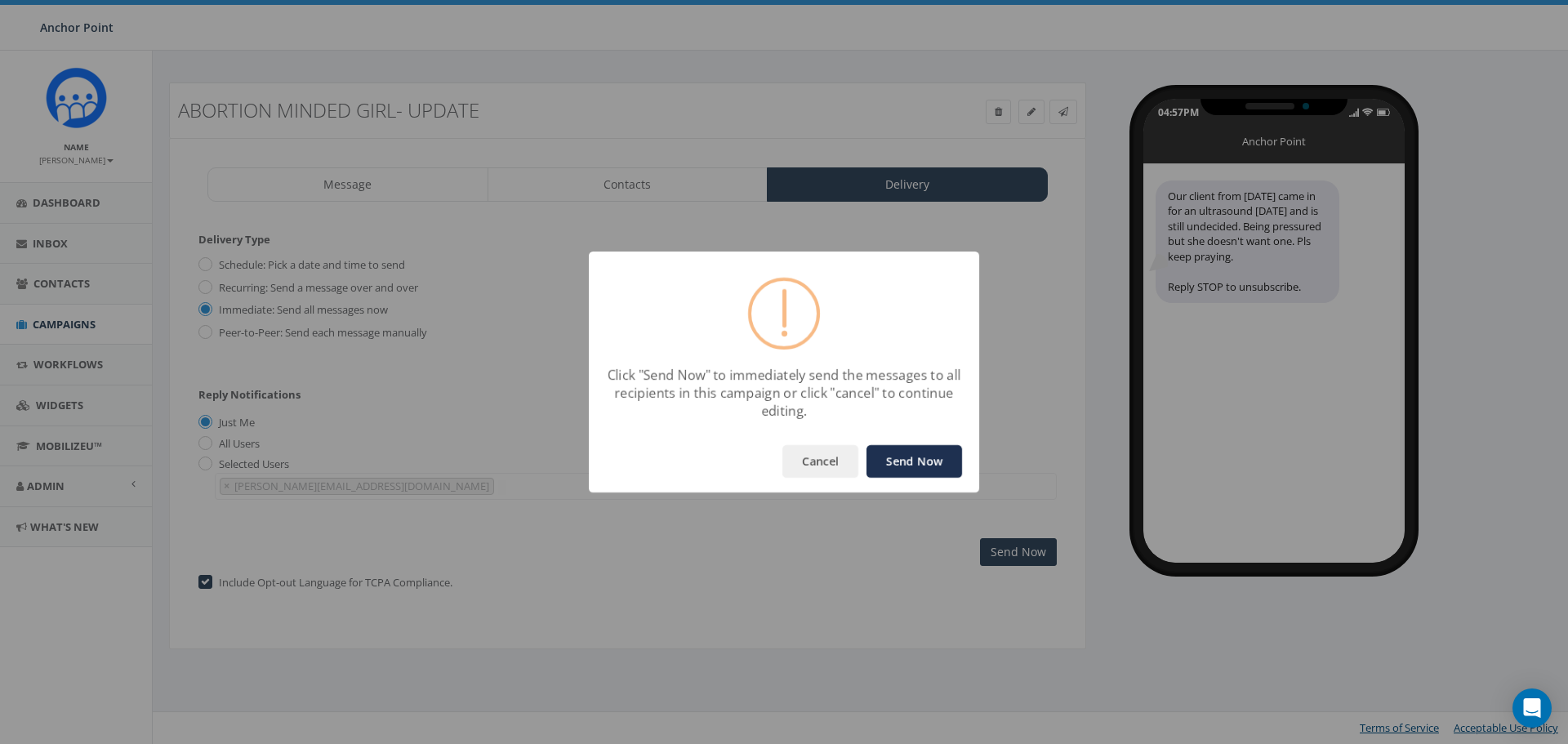
click at [899, 467] on button "Send Now" at bounding box center [914, 461] width 96 height 33
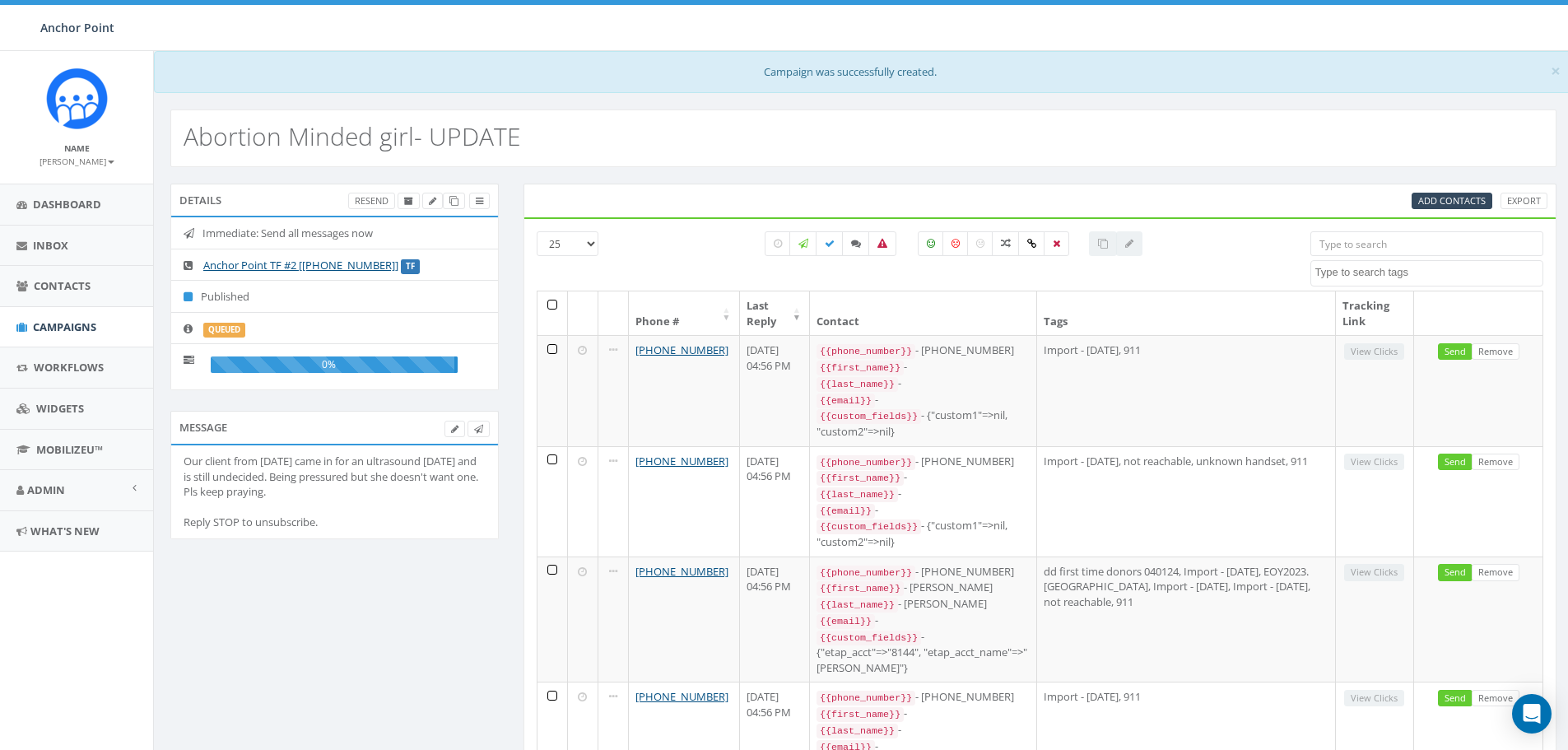
select select
